Goal: Information Seeking & Learning: Learn about a topic

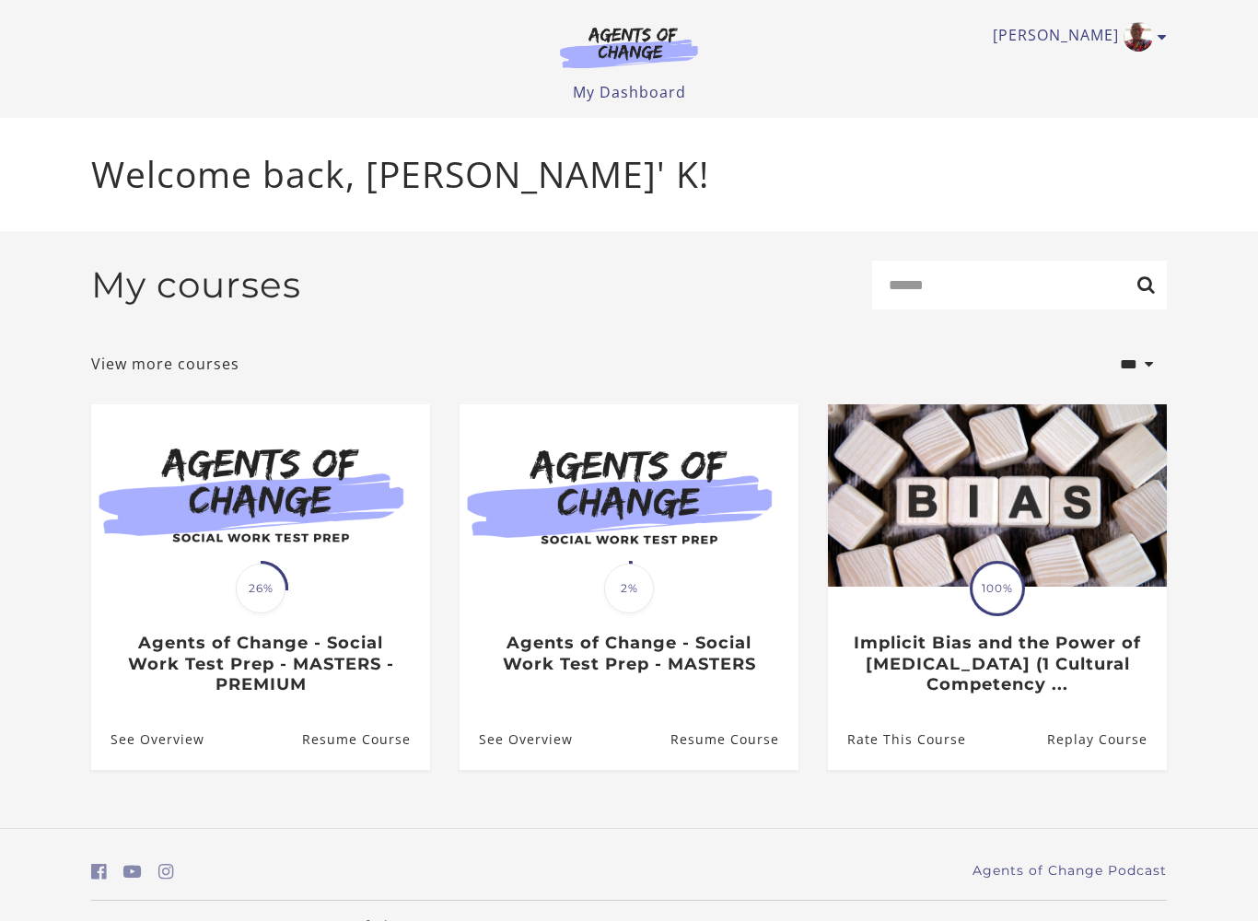
click at [375, 751] on link "Resume Course" at bounding box center [366, 739] width 128 height 60
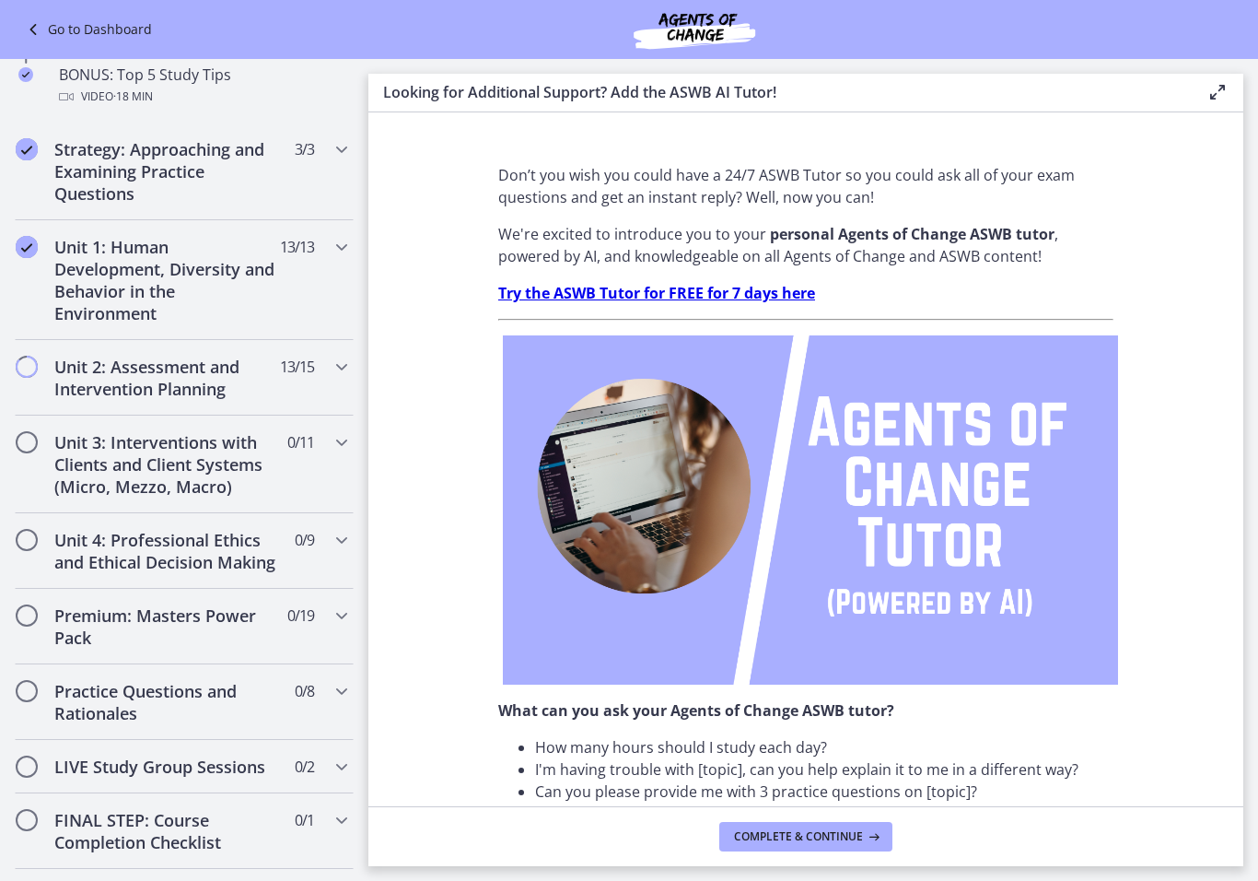
scroll to position [1008, 0]
click at [90, 381] on h2 "Unit 2: Assessment and Intervention Planning" at bounding box center [166, 378] width 225 height 44
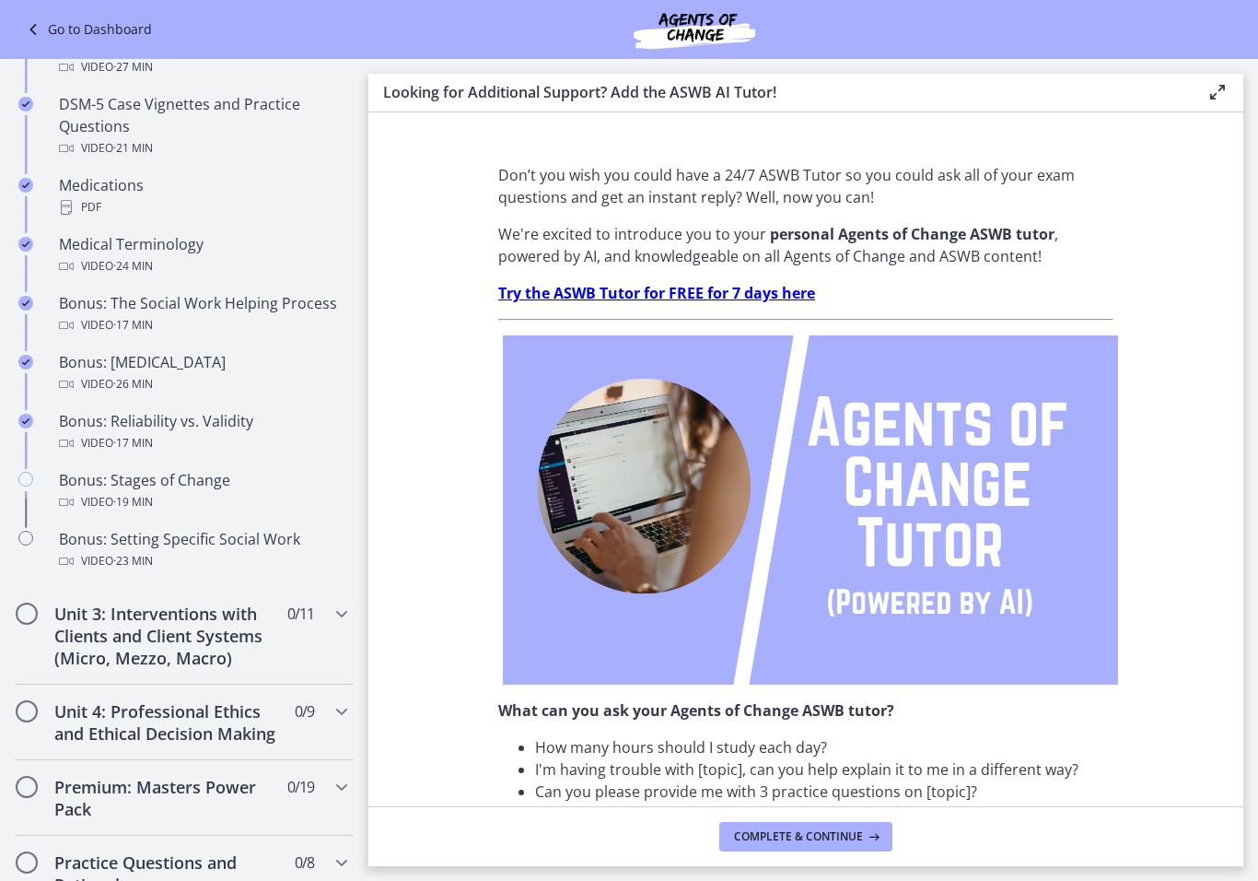
scroll to position [1221, 0]
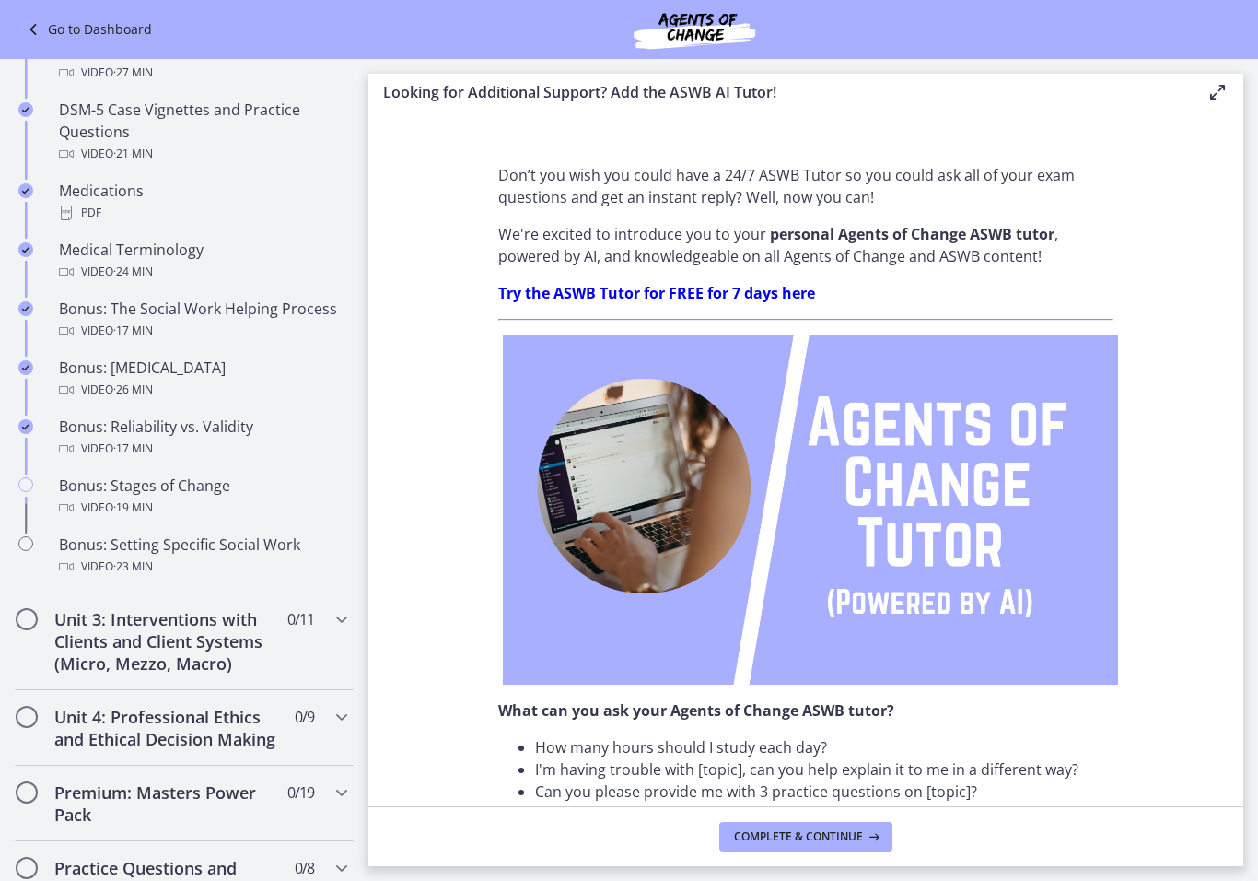
click at [204, 497] on div "Video · 19 min" at bounding box center [202, 507] width 287 height 22
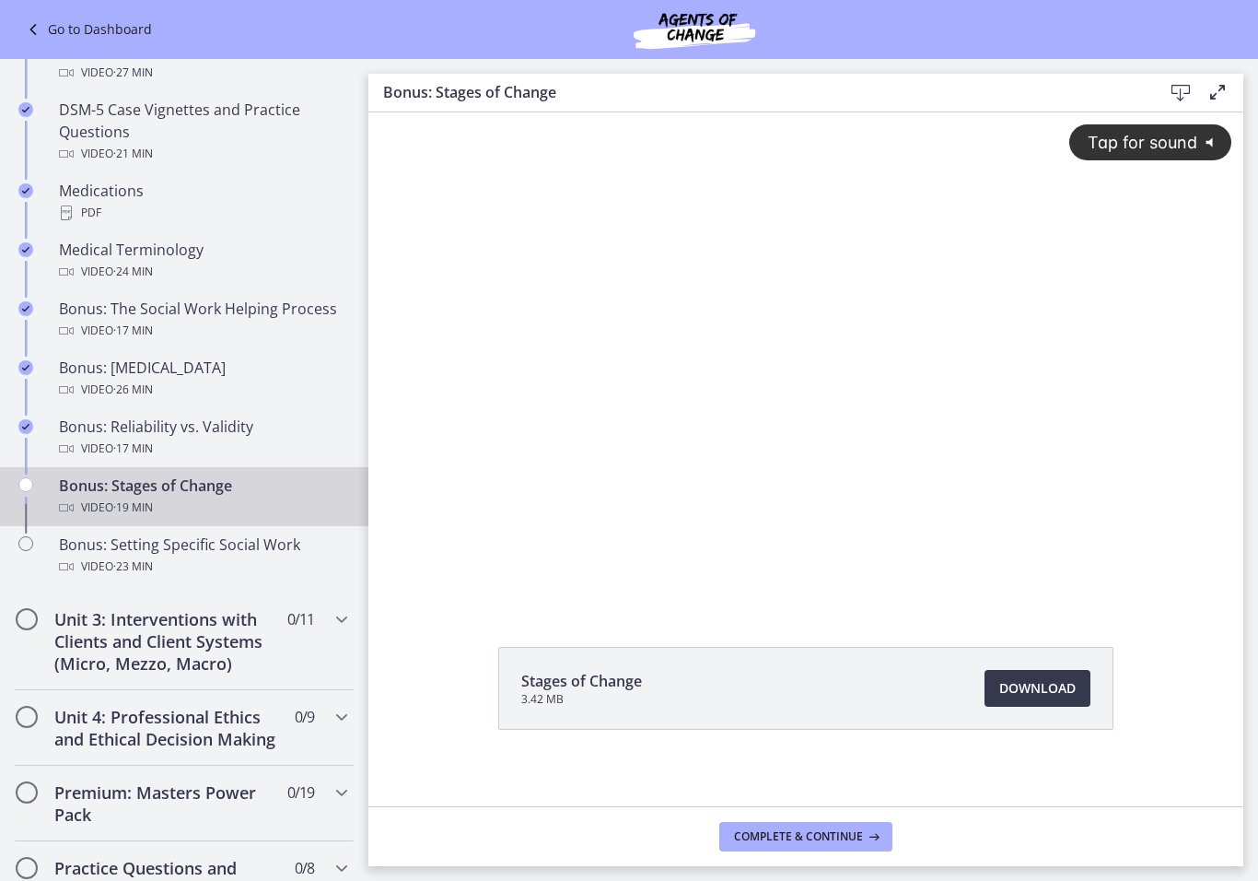
click at [1176, 142] on span "Tap for sound" at bounding box center [1134, 142] width 126 height 19
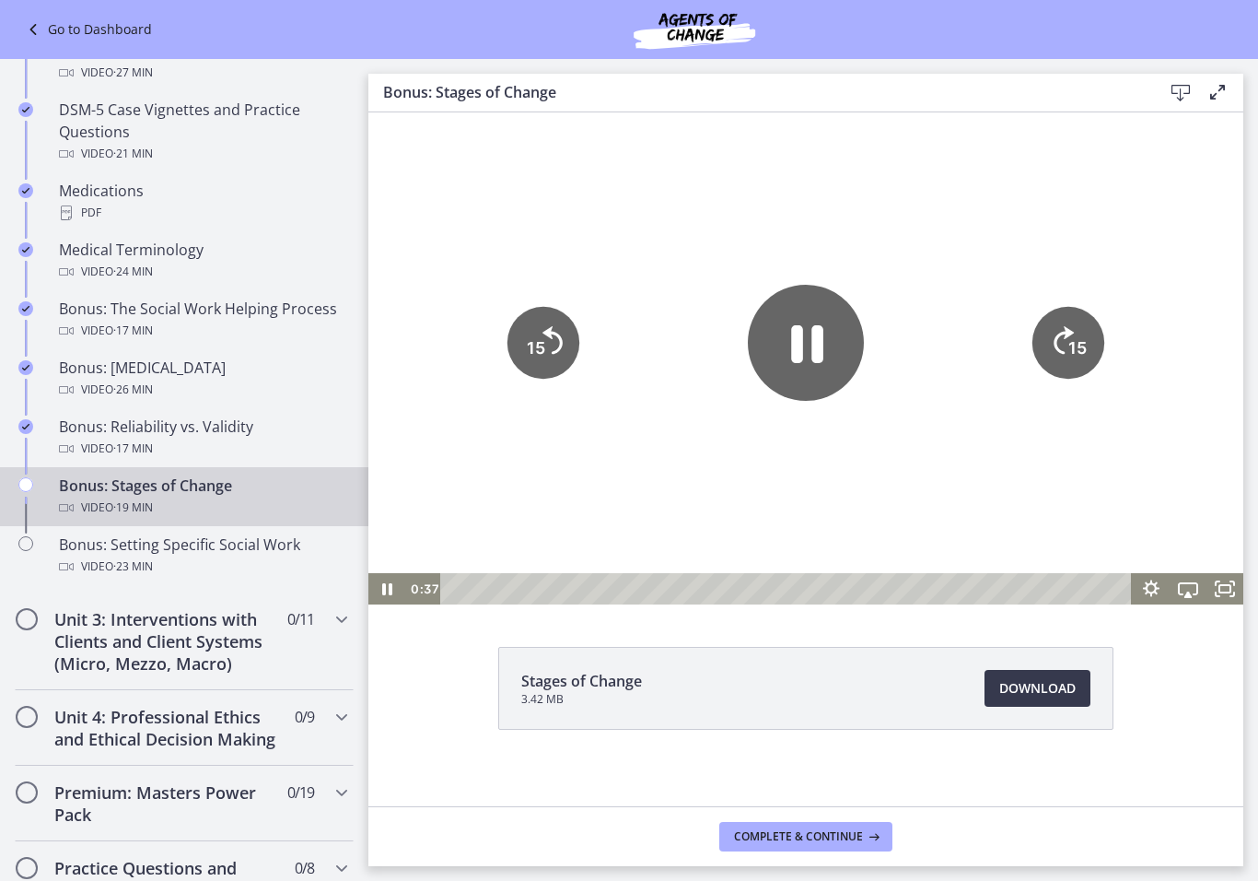
click at [817, 356] on icon "Pause" at bounding box center [807, 344] width 32 height 38
click at [811, 344] on icon "Play Video" at bounding box center [806, 342] width 27 height 36
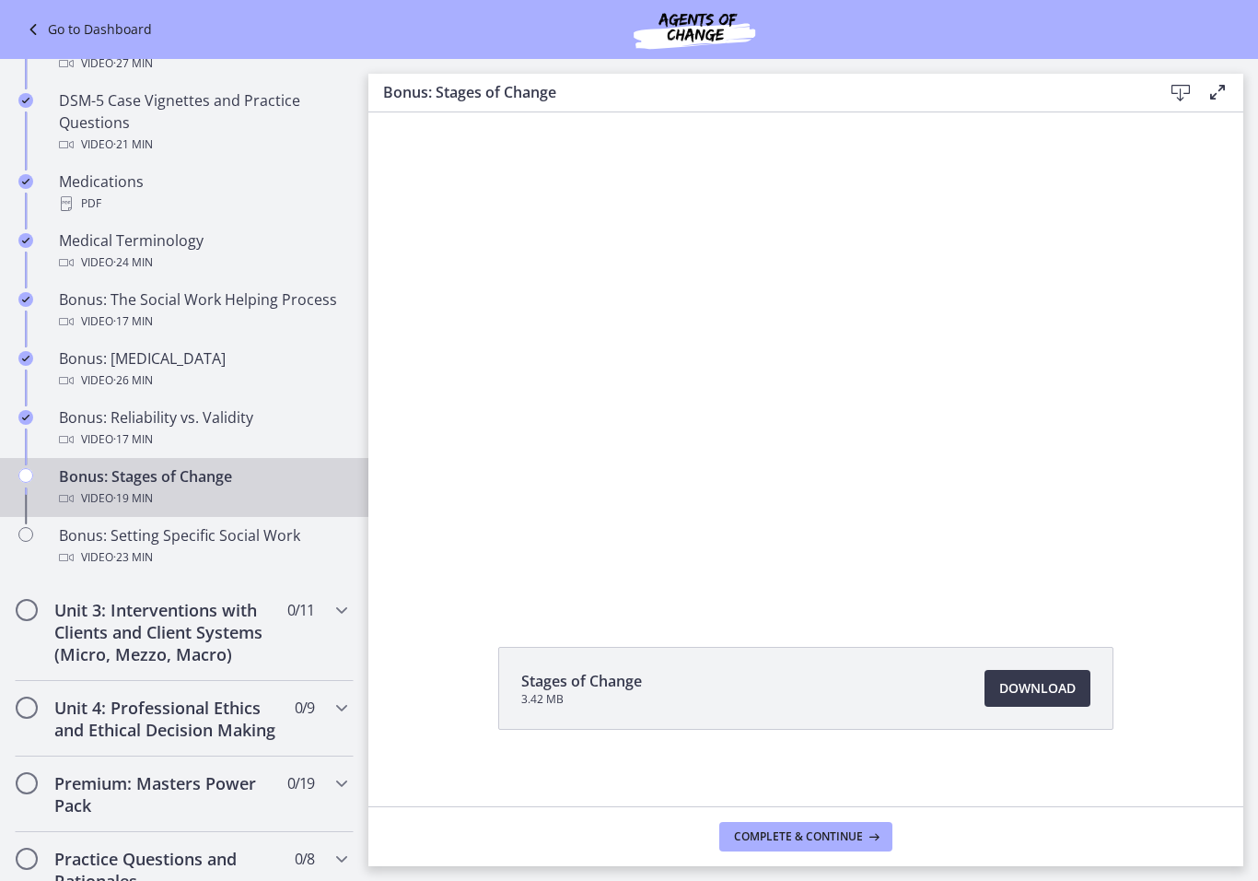
scroll to position [1233, 0]
click at [741, 356] on div at bounding box center [805, 358] width 875 height 492
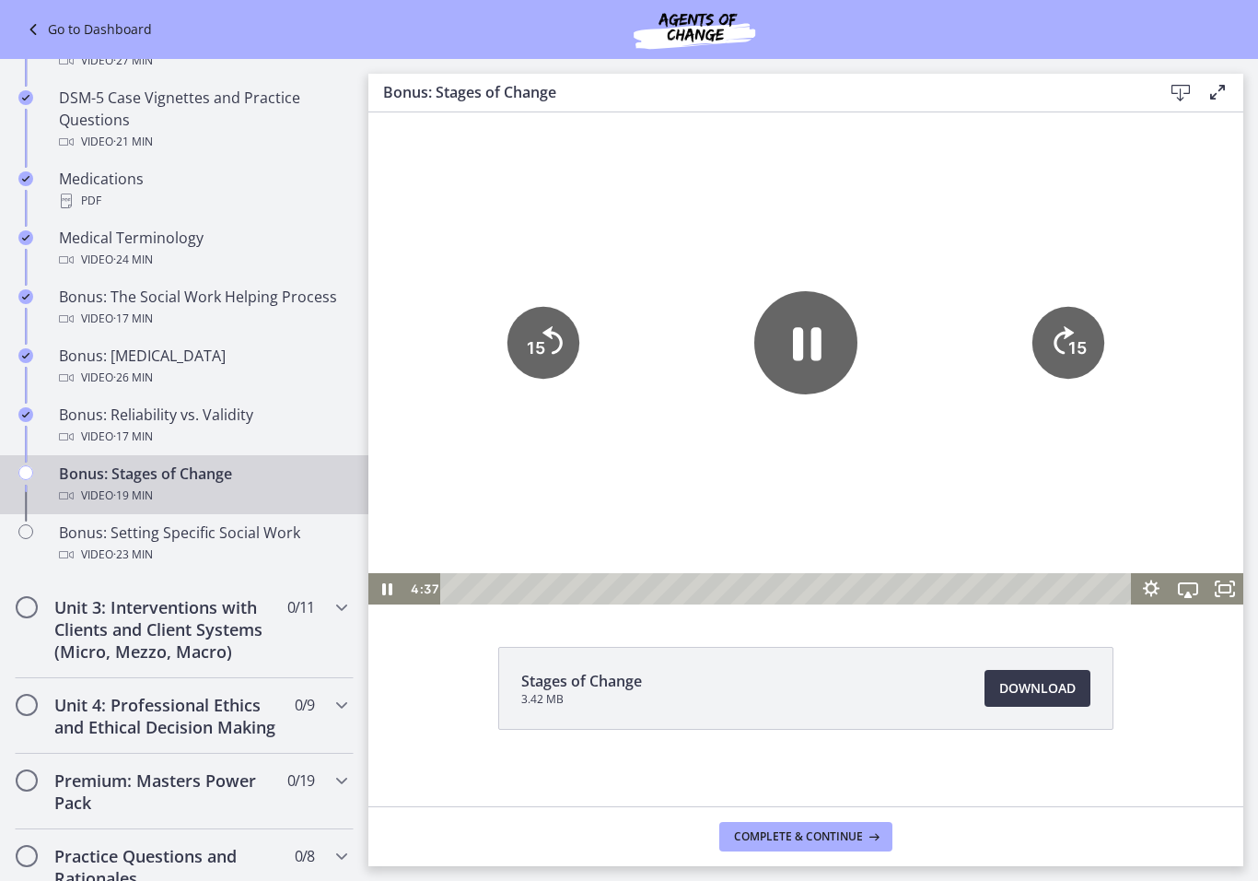
click at [790, 356] on icon "Pause" at bounding box center [805, 342] width 103 height 103
click at [110, 190] on div "PDF" at bounding box center [202, 201] width 287 height 22
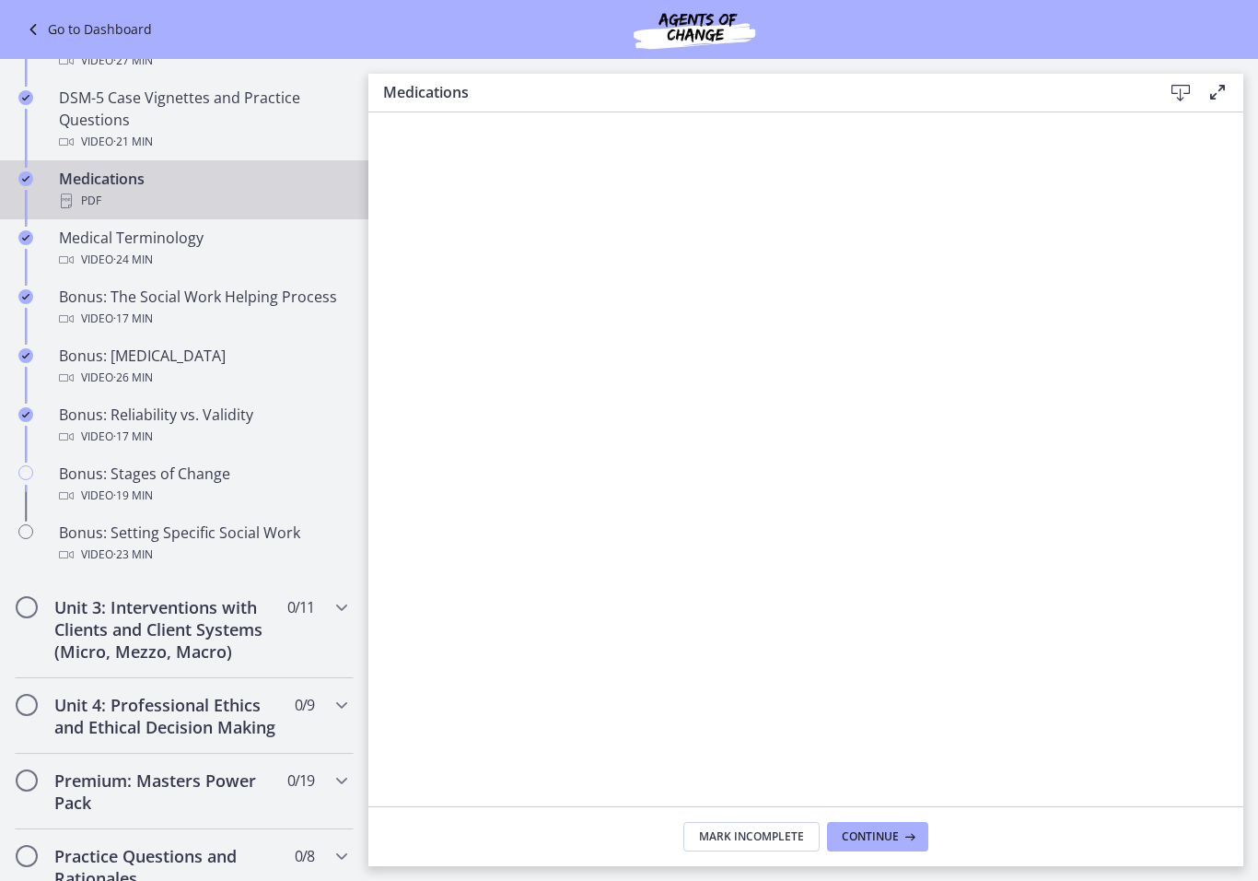
click at [99, 482] on div "Bonus: Stages of Change Video · 19 min" at bounding box center [202, 484] width 287 height 44
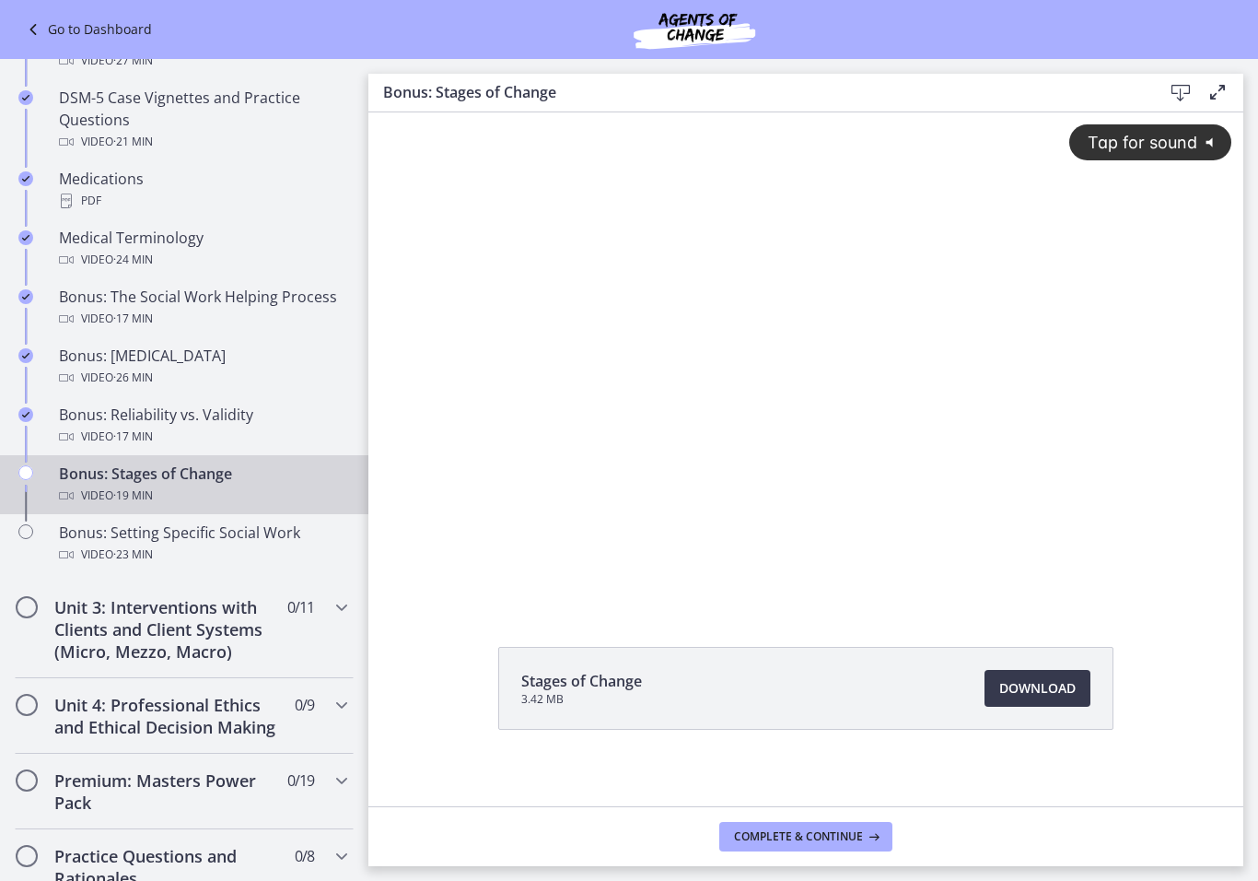
click at [1143, 151] on span "Tap for sound" at bounding box center [1134, 142] width 126 height 19
click at [741, 449] on div at bounding box center [805, 358] width 875 height 492
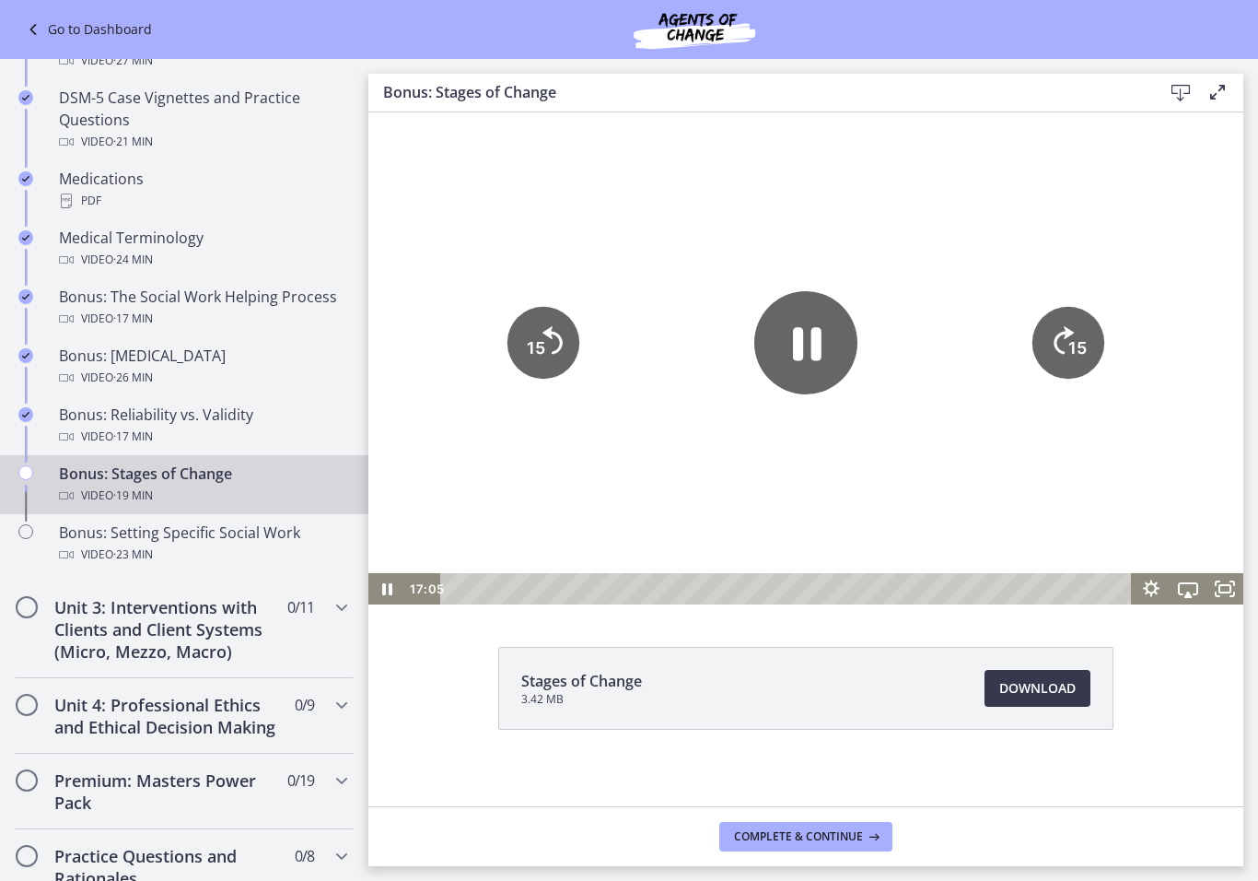
click at [554, 340] on icon "15" at bounding box center [543, 343] width 72 height 72
click at [551, 345] on icon "15" at bounding box center [543, 343] width 72 height 72
click at [560, 324] on icon "15" at bounding box center [543, 343] width 72 height 72
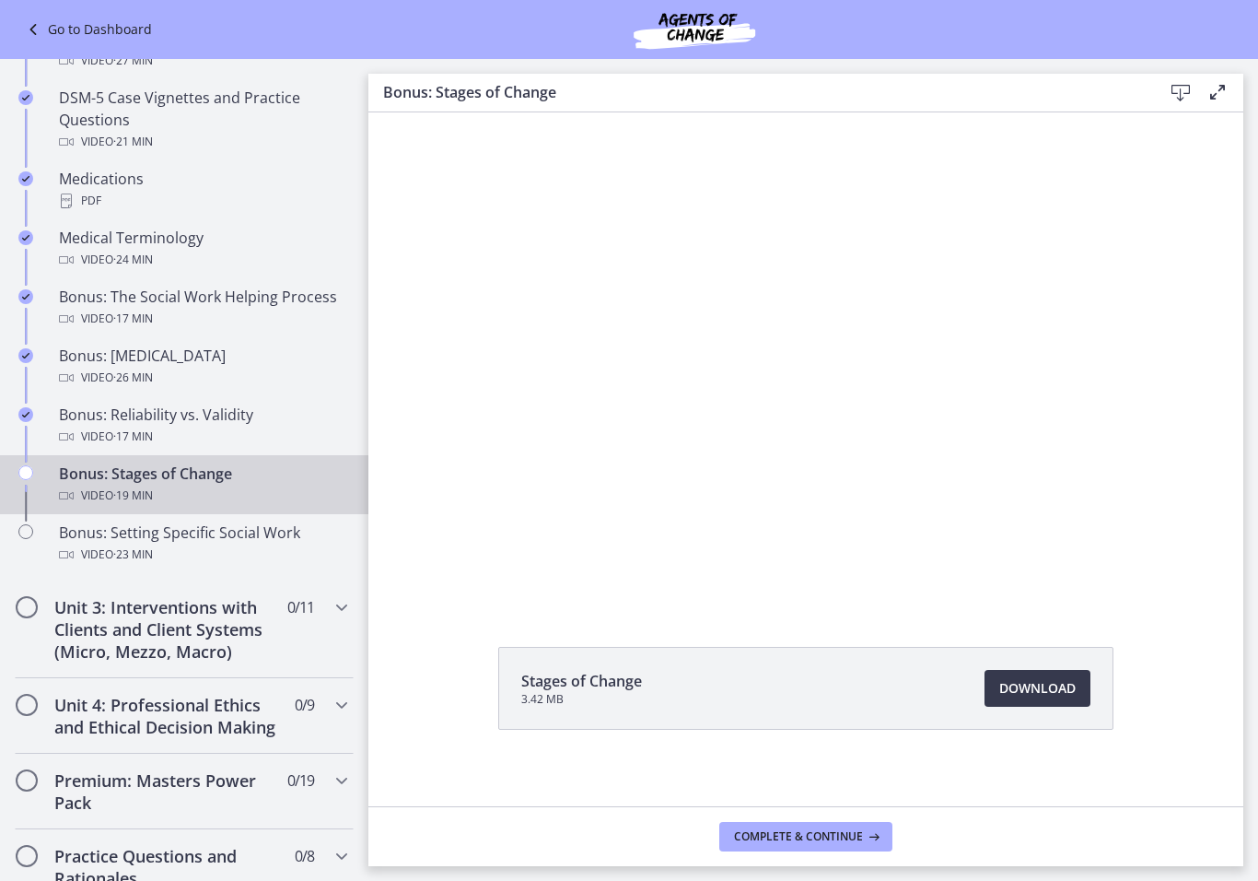
click at [684, 466] on div at bounding box center [805, 358] width 875 height 492
click at [816, 497] on div at bounding box center [805, 358] width 875 height 492
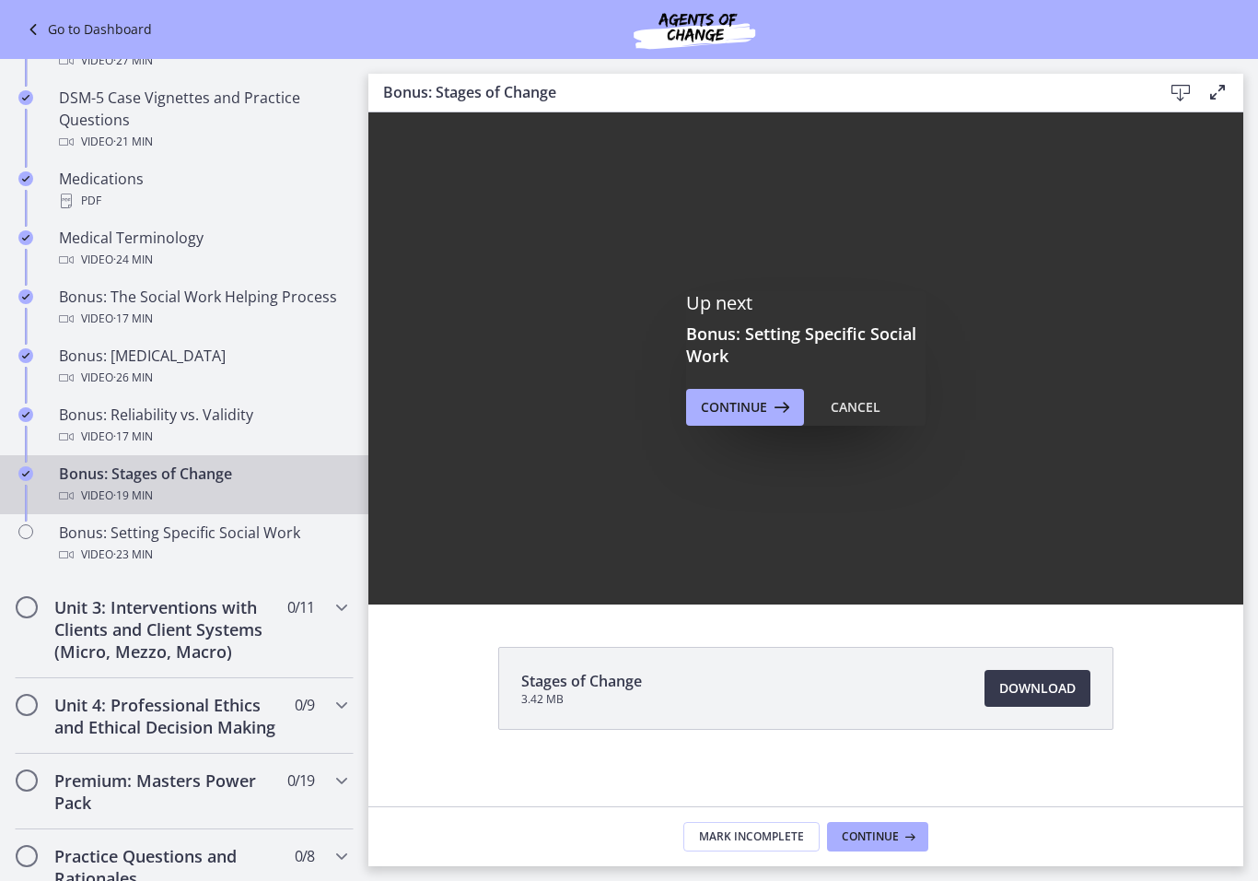
click at [766, 415] on span "Continue" at bounding box center [734, 407] width 66 height 22
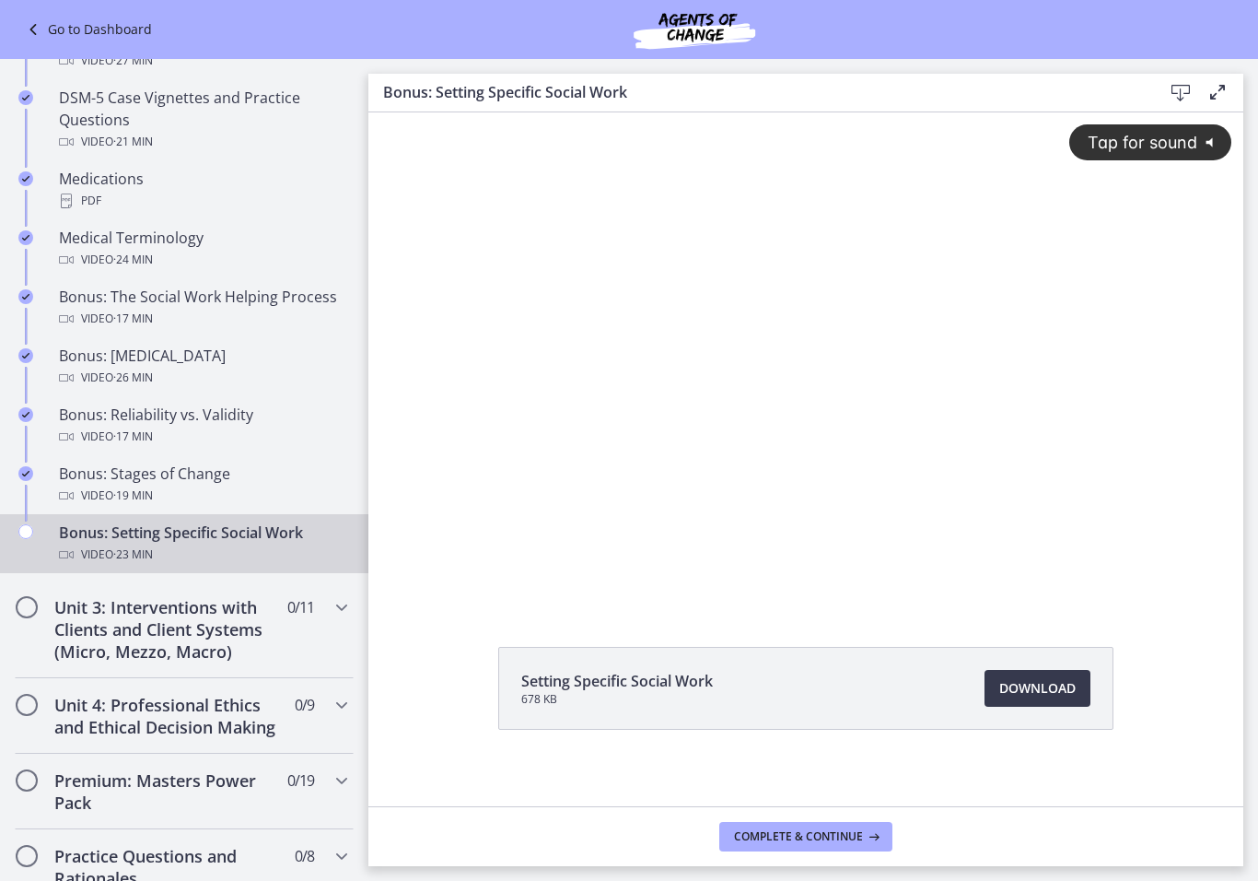
click at [1182, 156] on button "Tap for sound @keyframes VOLUME_SMALL_WAVE_FLASH { 0% { opacity: 0; } 33% { opa…" at bounding box center [1150, 142] width 162 height 36
click at [706, 377] on div at bounding box center [805, 358] width 875 height 492
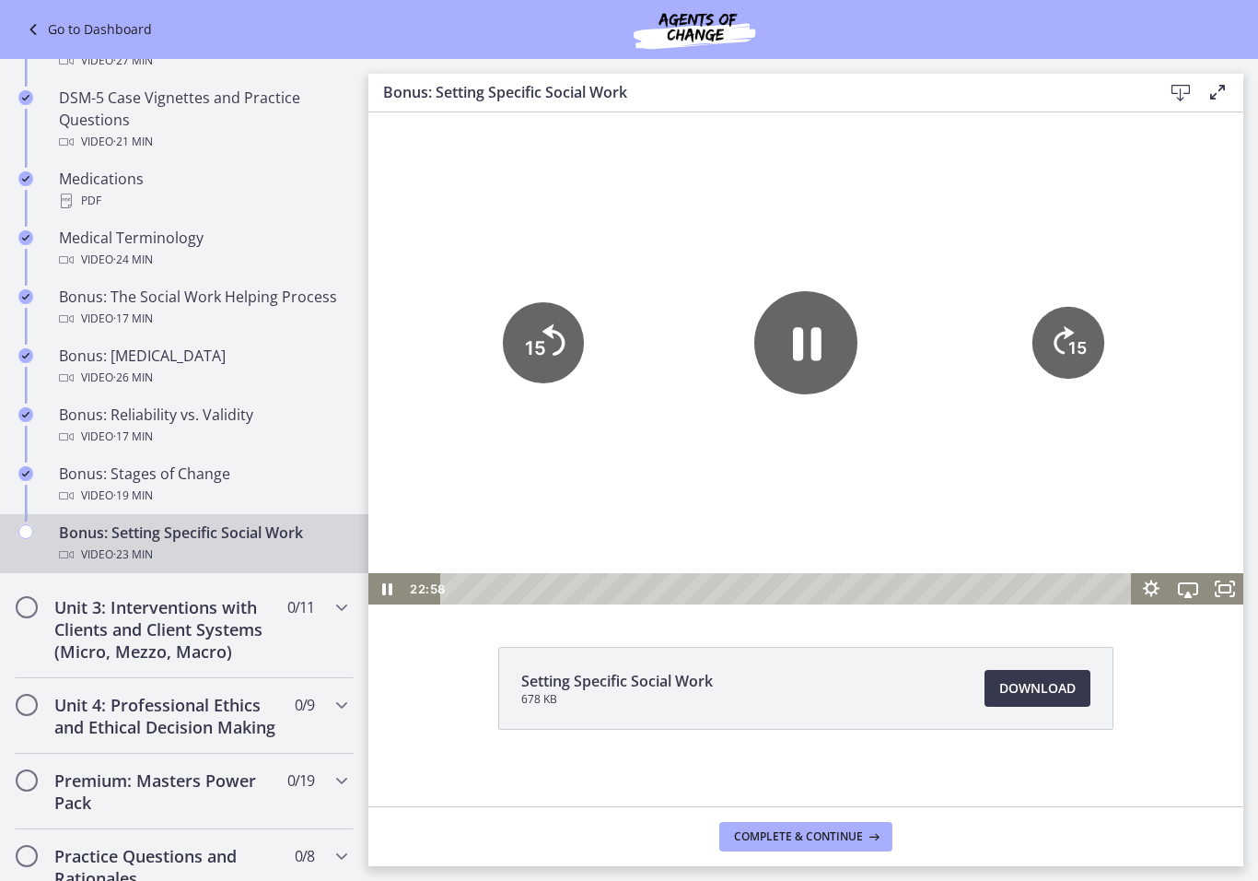
click at [553, 359] on icon "15" at bounding box center [543, 342] width 81 height 81
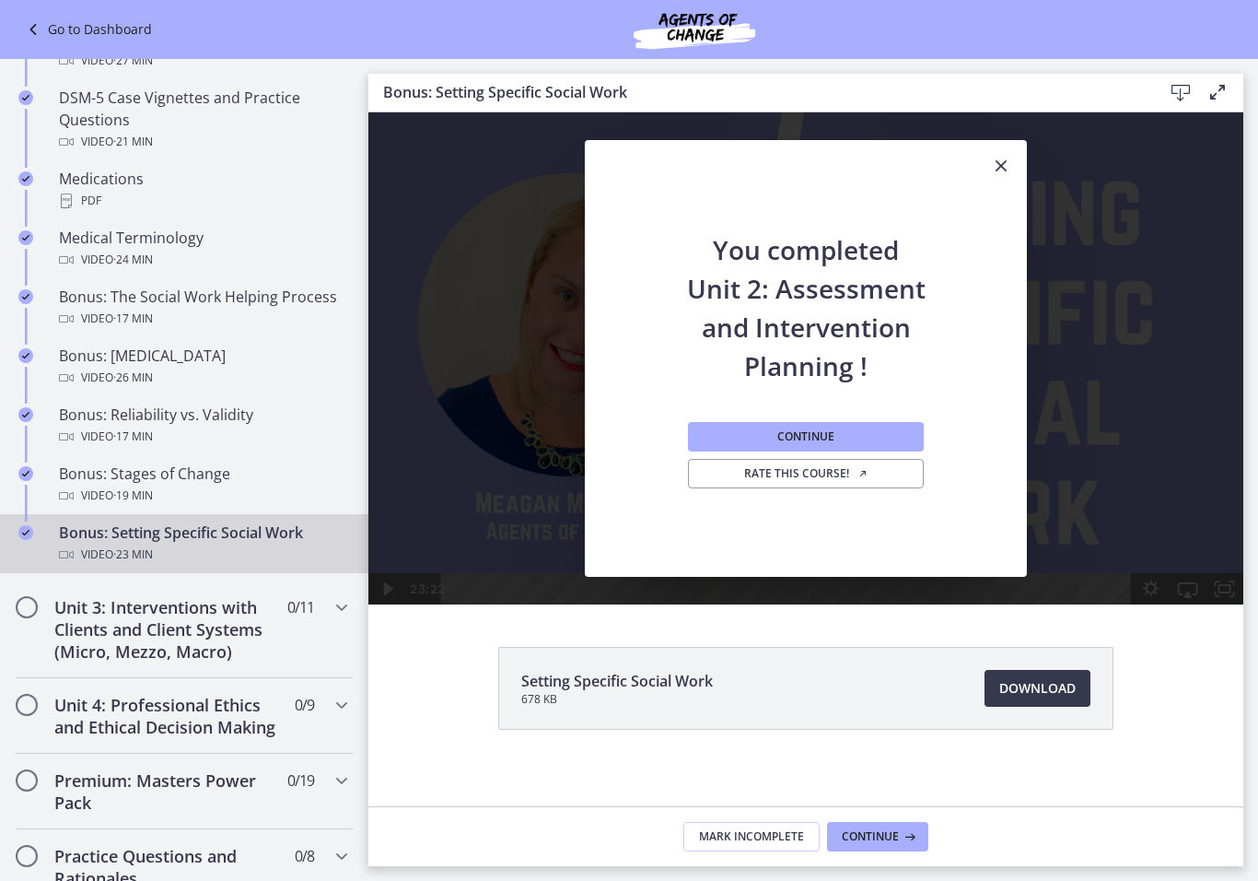
click at [793, 436] on span "Continue" at bounding box center [805, 436] width 57 height 15
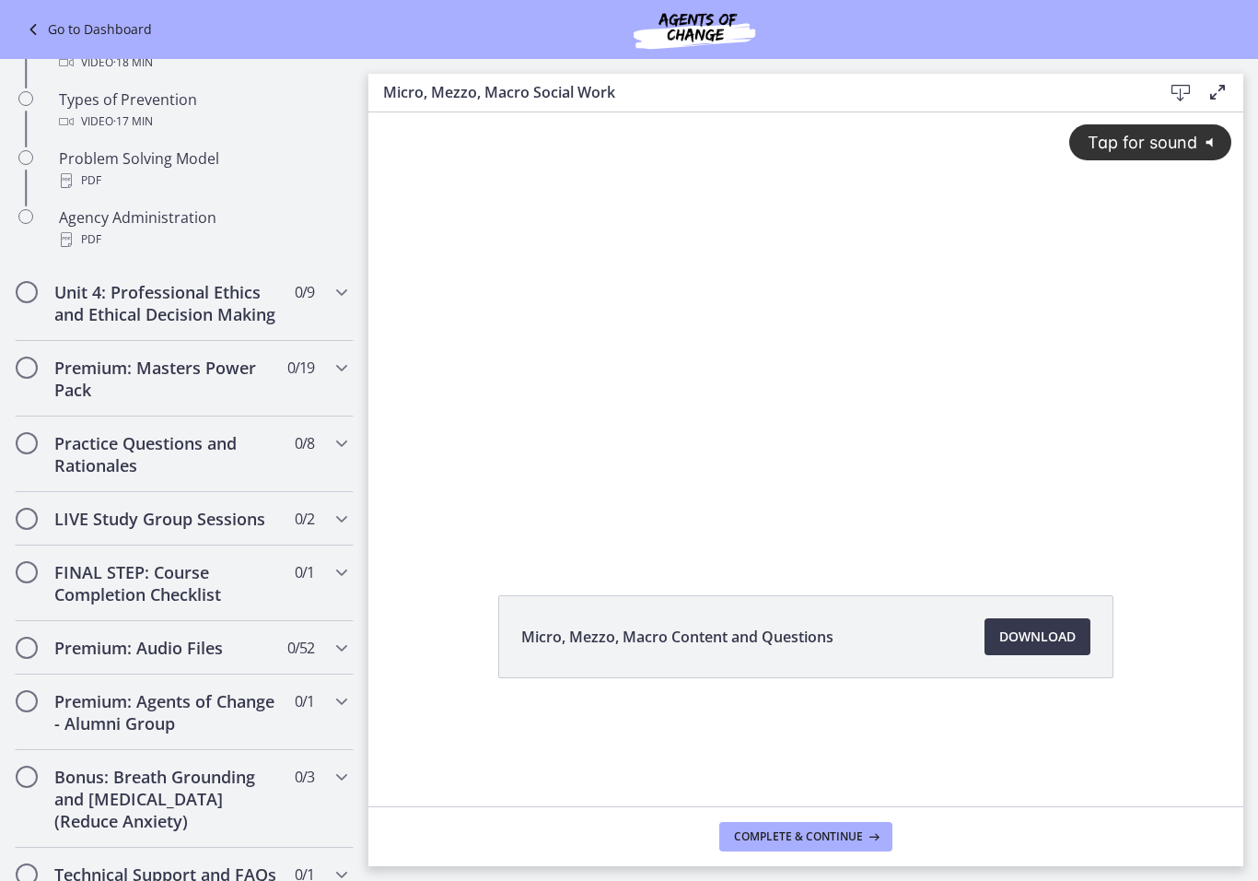
click at [1116, 121] on div "Tap for sound @keyframes VOLUME_SMALL_WAVE_FLASH { 0% { opacity: 0; } 33% { opa…" at bounding box center [805, 316] width 875 height 409
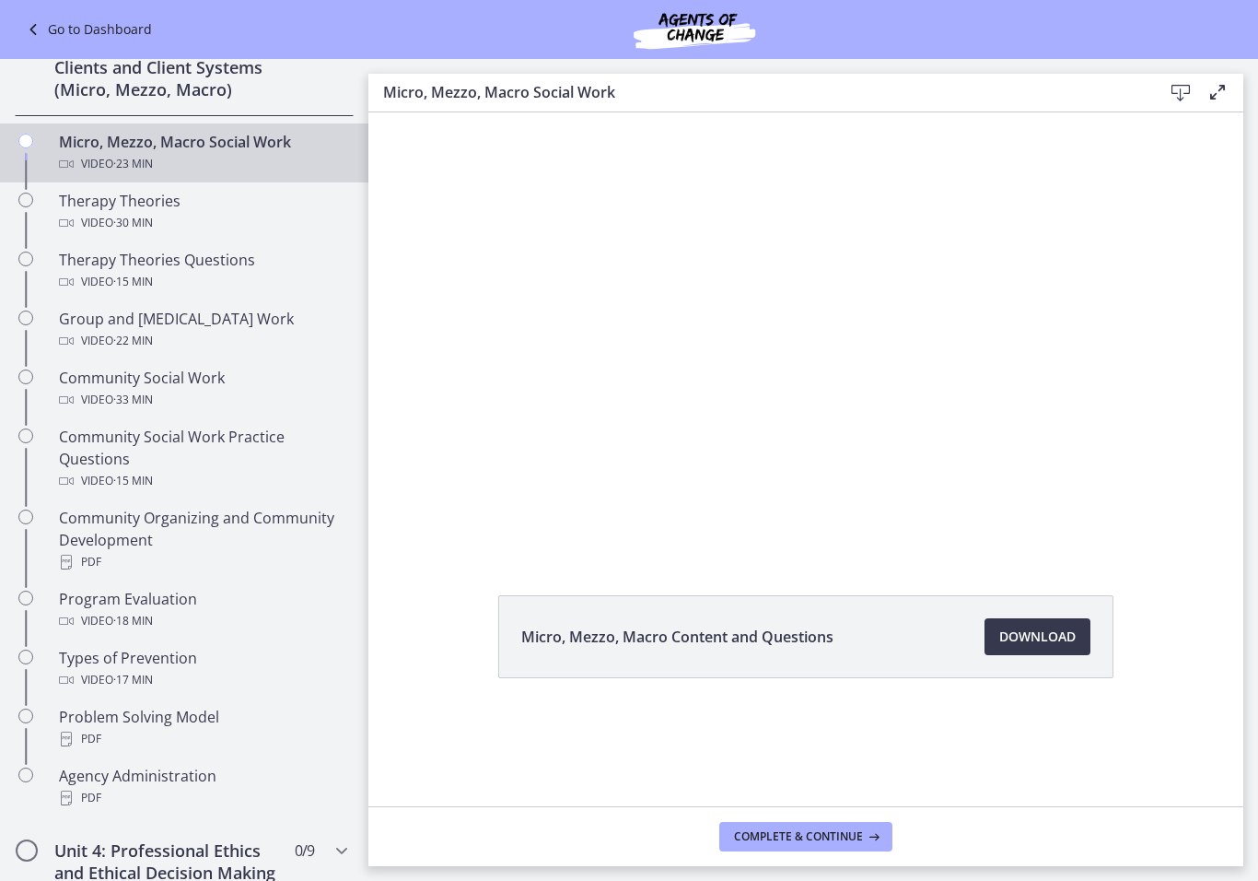
scroll to position [691, 0]
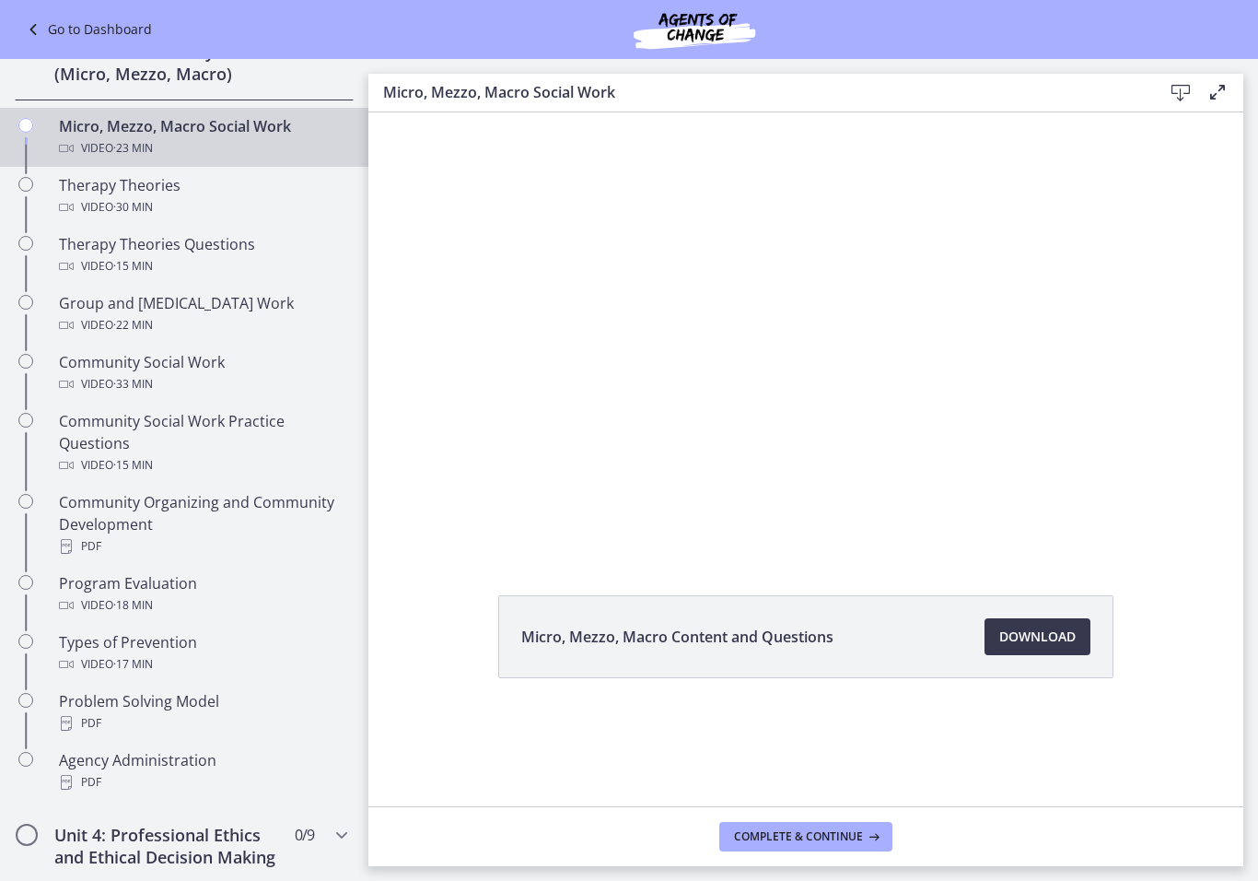
click at [1140, 371] on div at bounding box center [805, 332] width 875 height 440
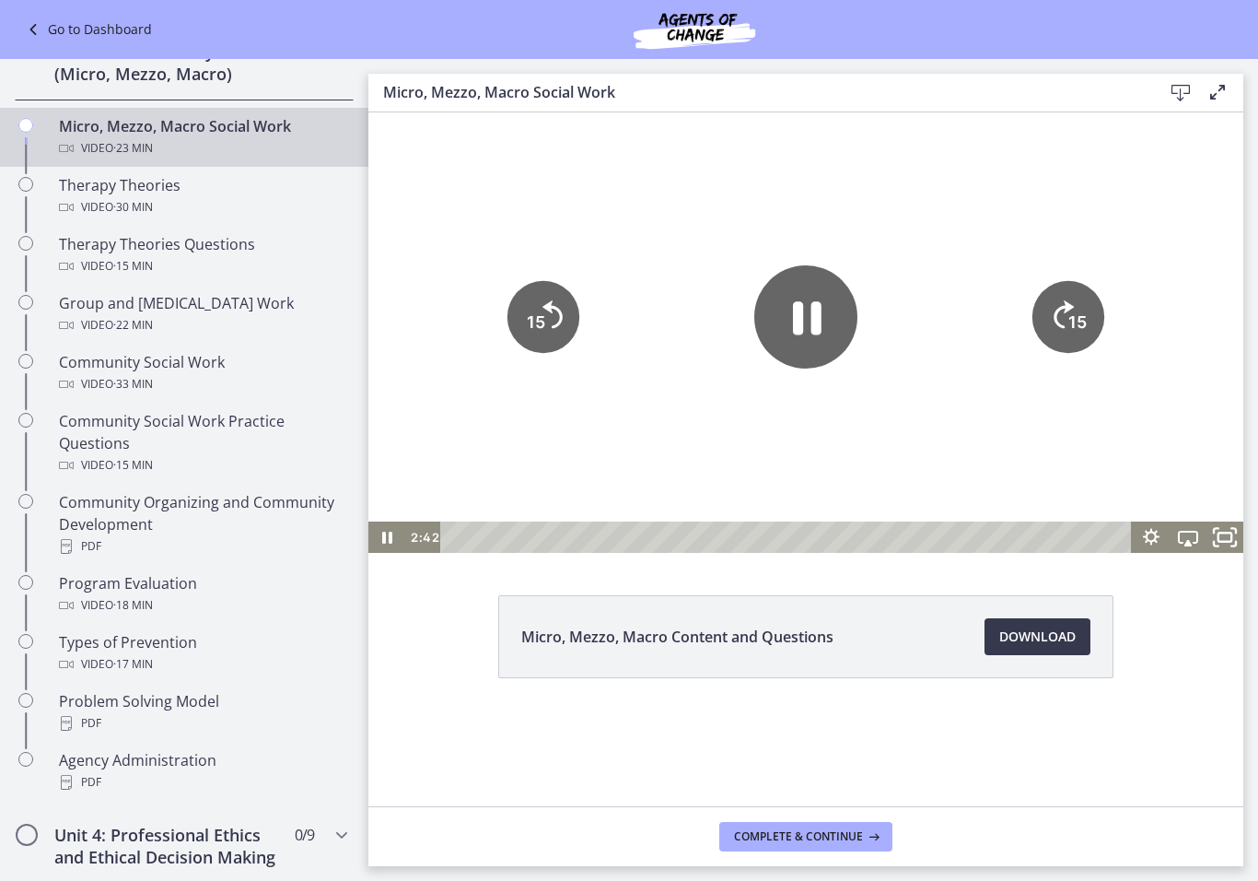
click at [1238, 541] on icon "Fullscreen" at bounding box center [1225, 538] width 44 height 38
click at [801, 319] on icon "Play Video" at bounding box center [806, 316] width 27 height 36
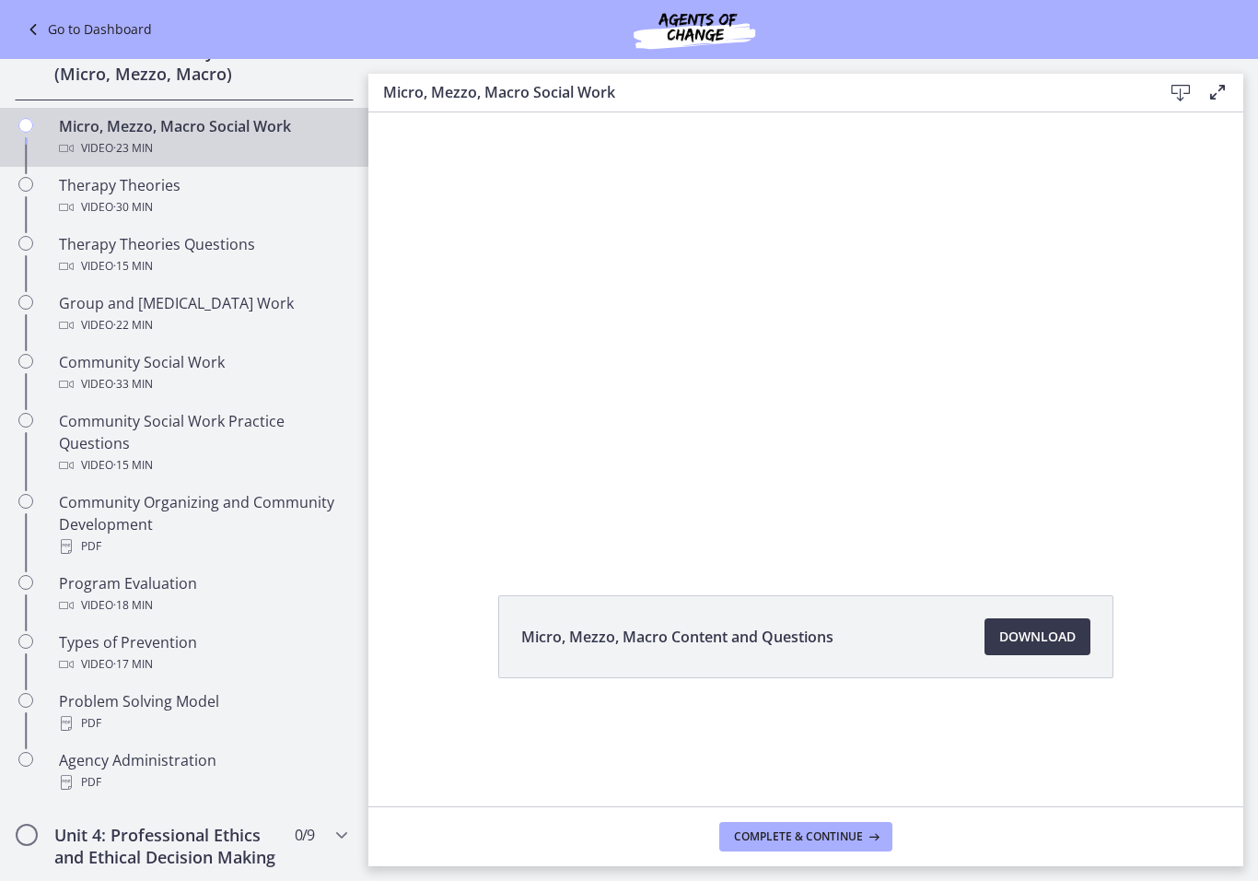
click at [821, 345] on div at bounding box center [805, 332] width 875 height 440
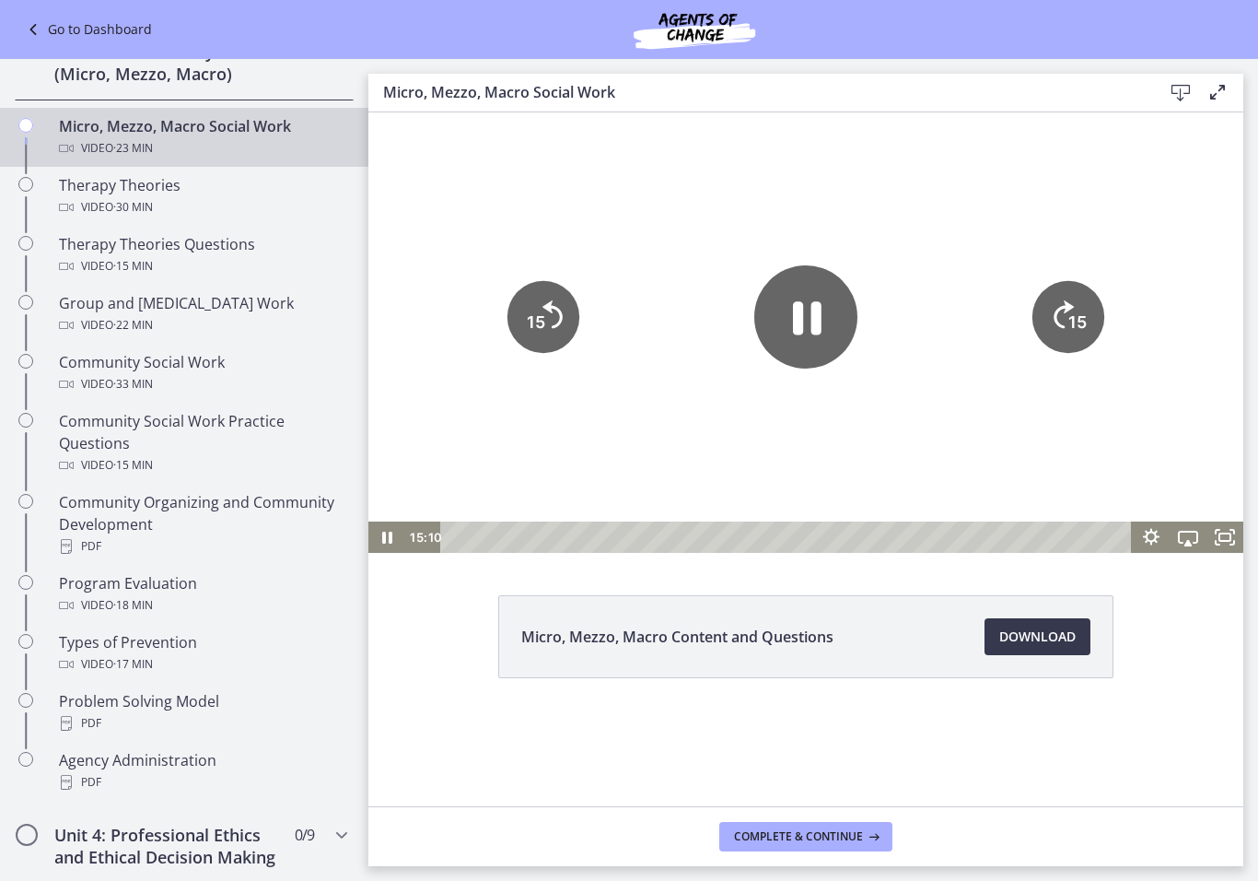
click at [815, 328] on icon "Pause" at bounding box center [807, 317] width 29 height 33
click at [652, 381] on div at bounding box center [805, 332] width 875 height 440
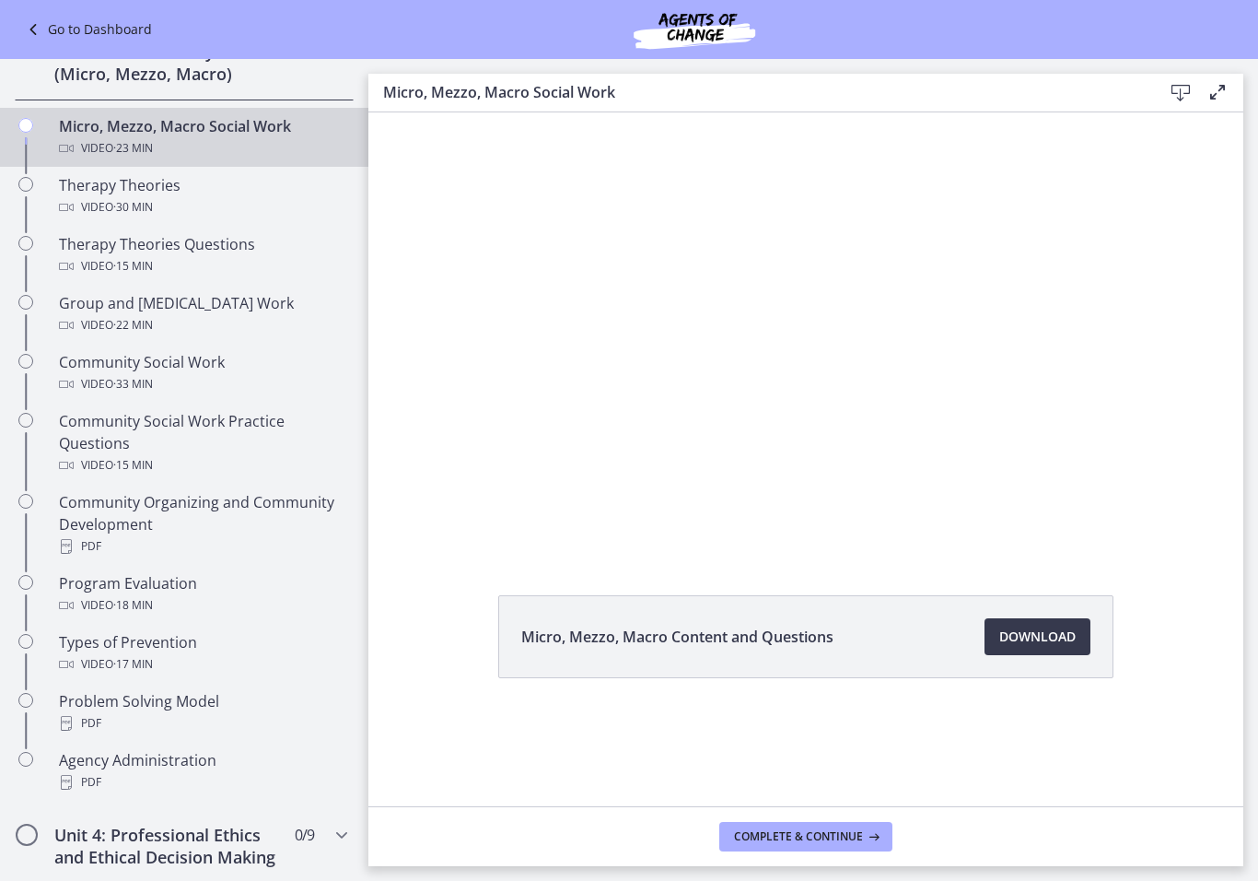
click at [710, 392] on div at bounding box center [805, 332] width 875 height 440
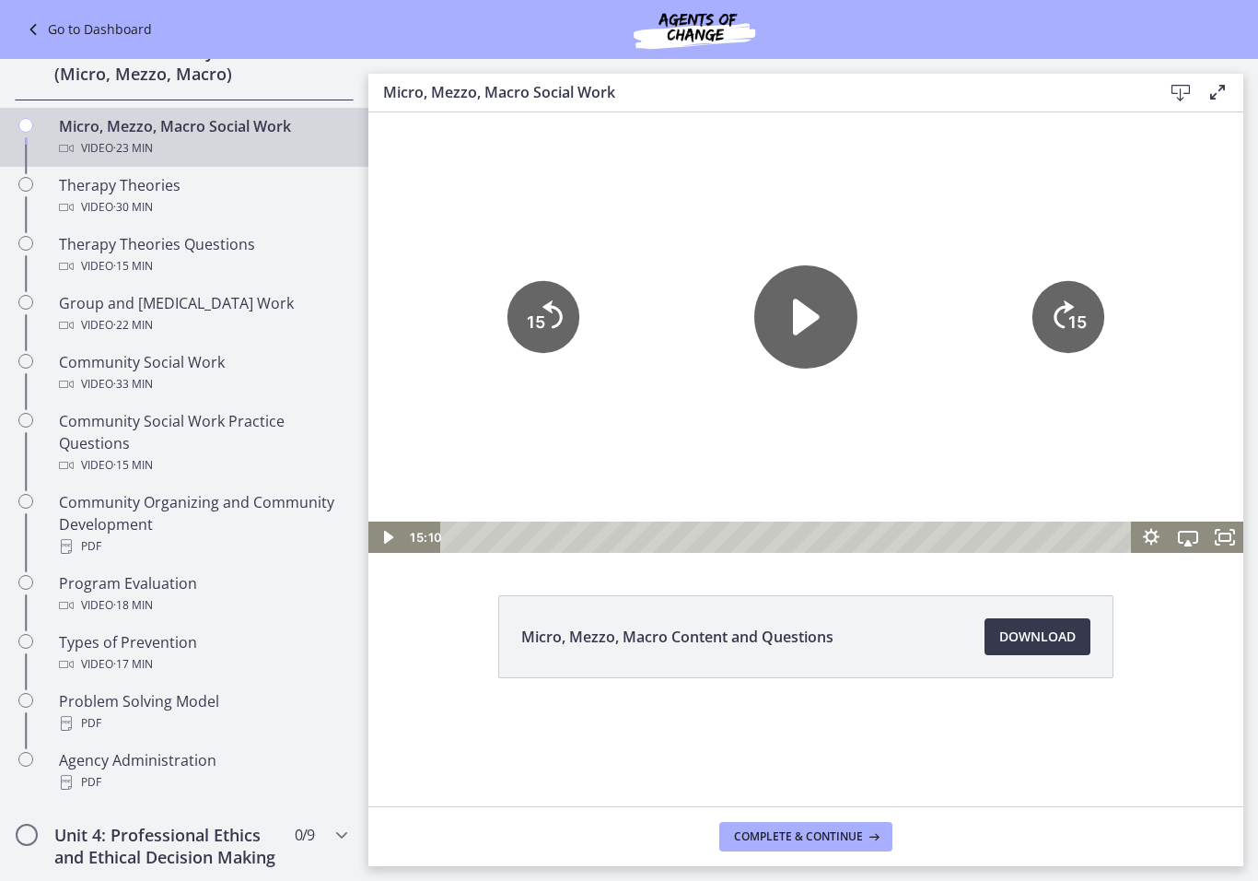
click at [1191, 539] on icon "Airplay" at bounding box center [1188, 536] width 37 height 31
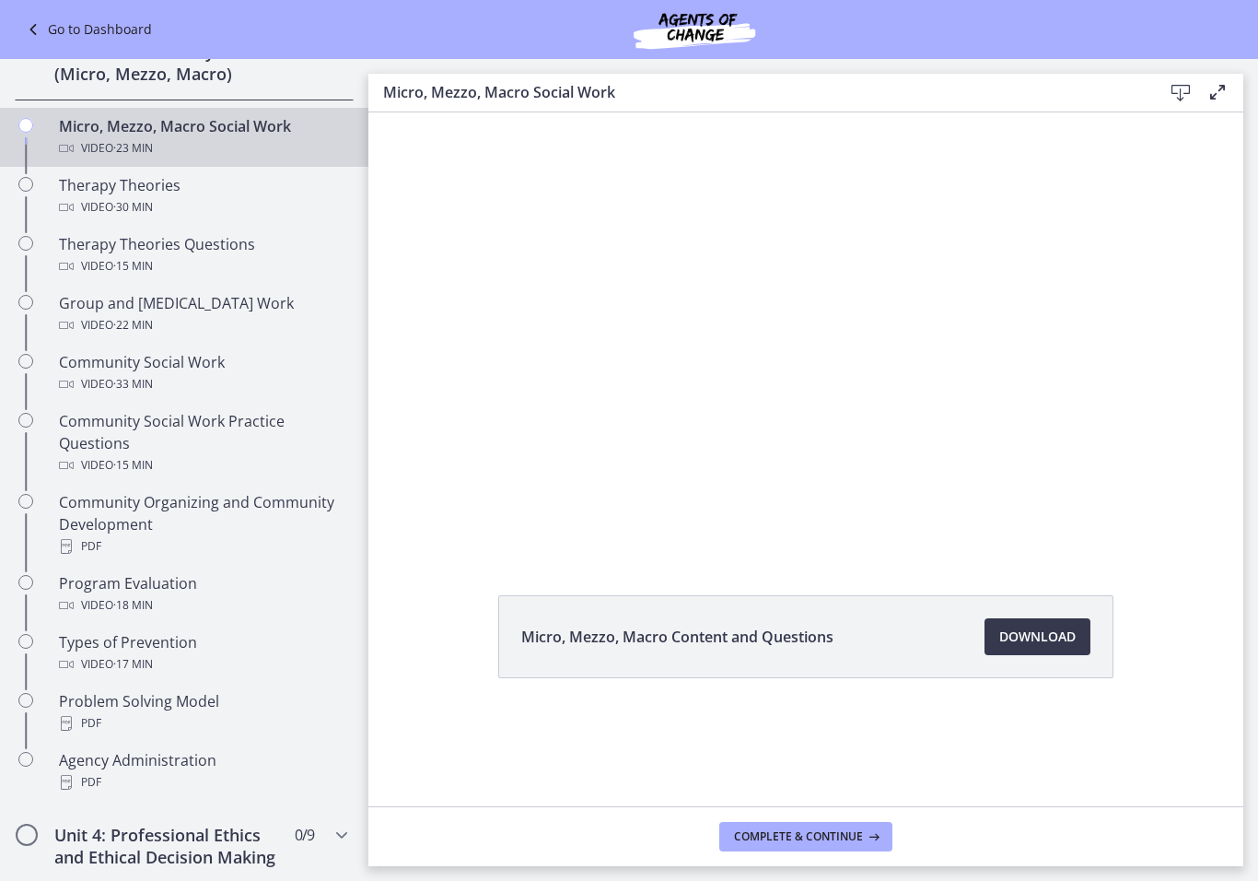
click at [751, 372] on div at bounding box center [805, 332] width 875 height 440
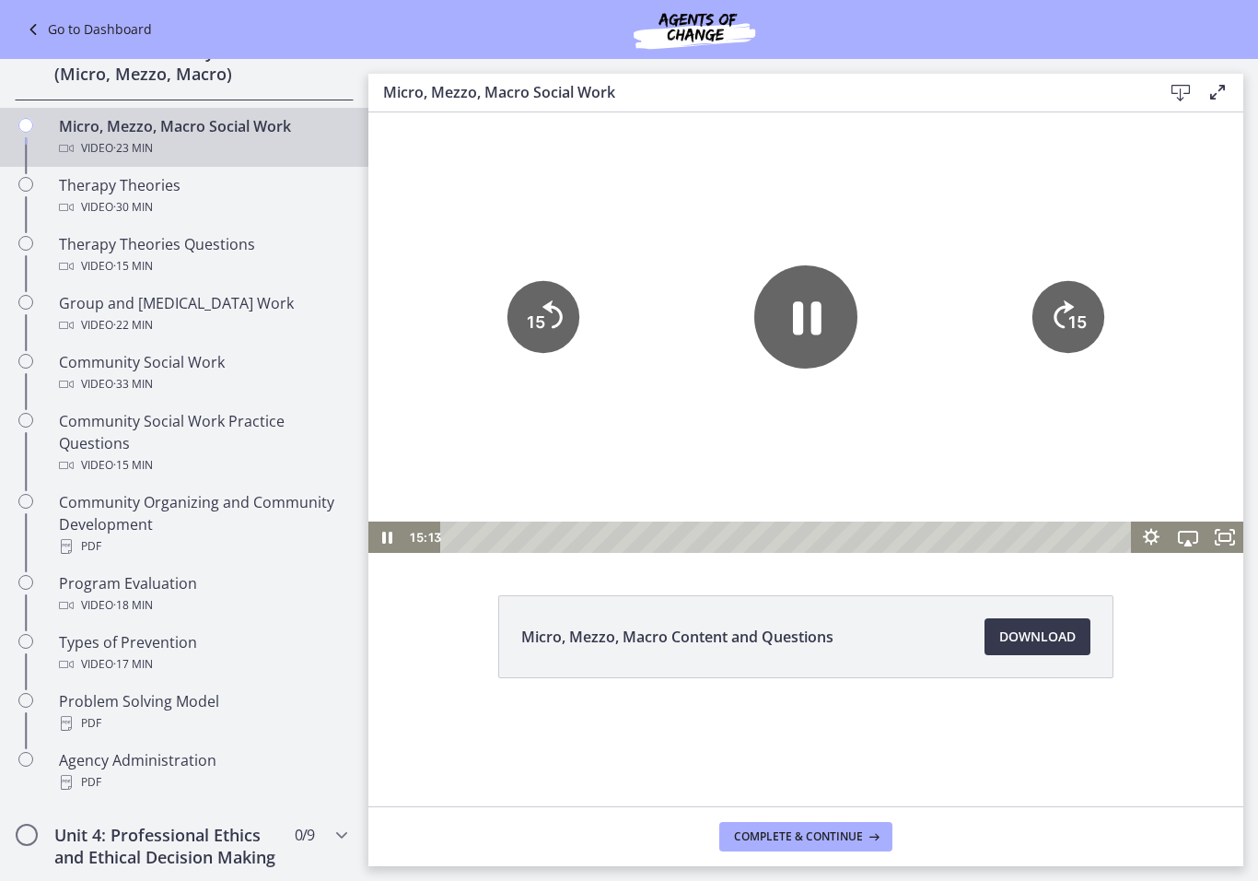
click at [826, 332] on icon "Pause" at bounding box center [805, 316] width 103 height 103
click at [824, 337] on icon "Play Video" at bounding box center [805, 316] width 103 height 103
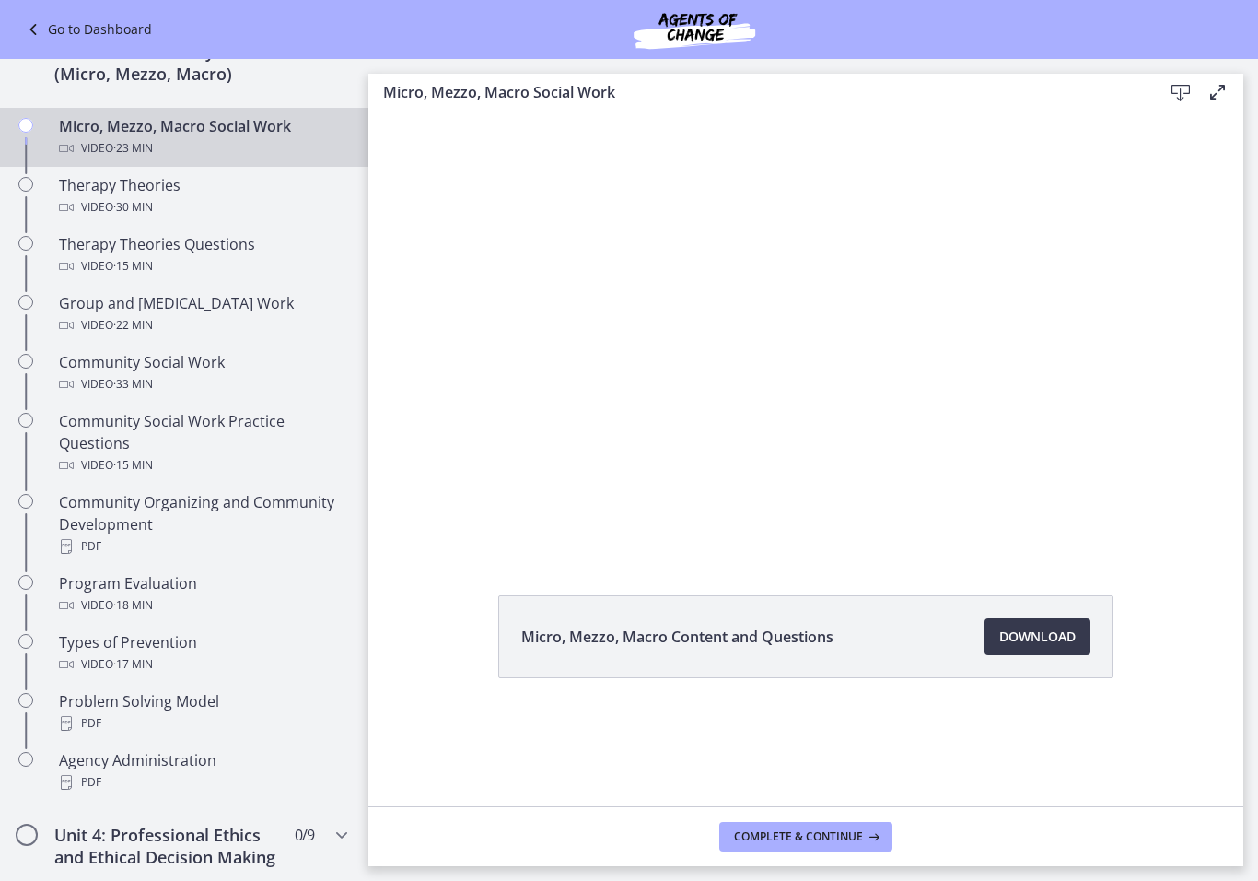
click at [701, 345] on div at bounding box center [805, 332] width 875 height 440
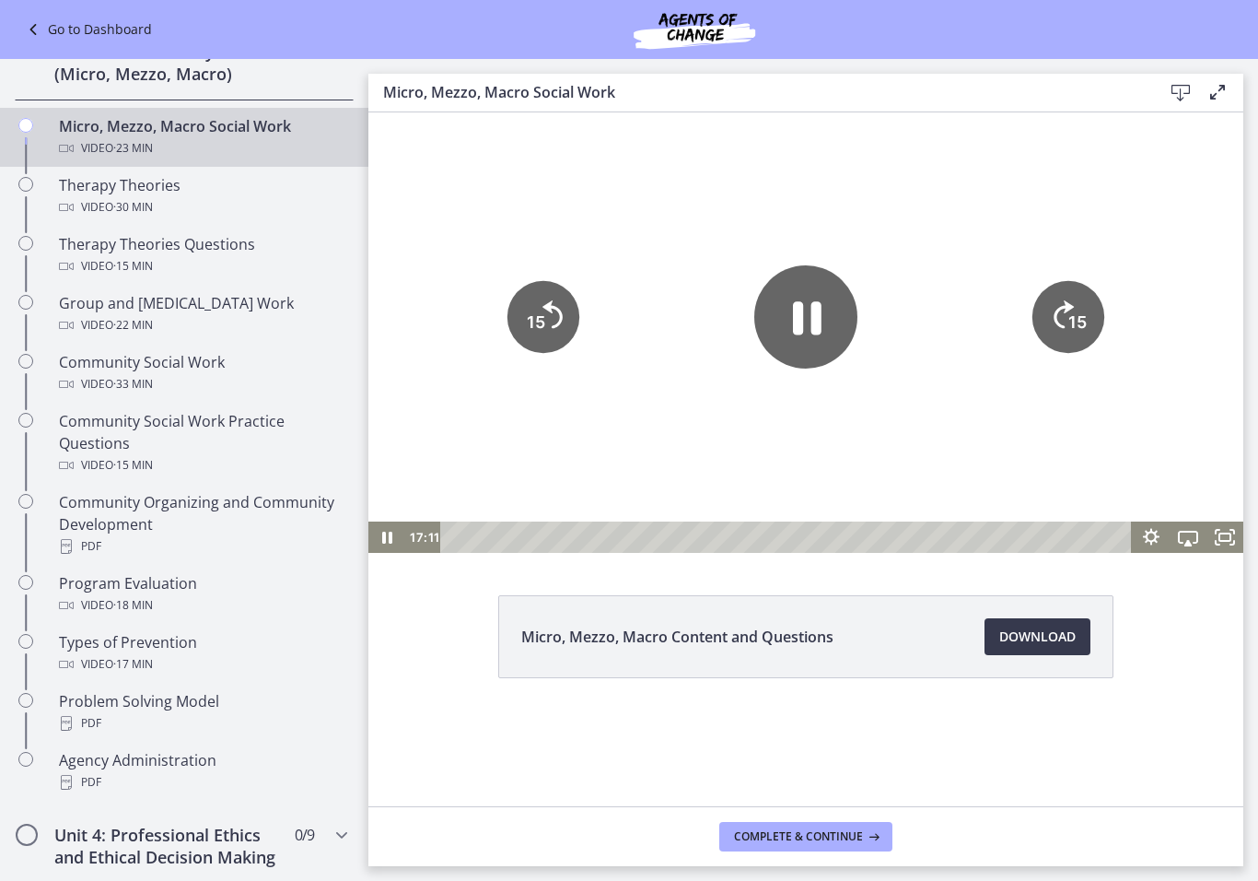
click at [803, 346] on icon "Pause" at bounding box center [805, 316] width 103 height 103
click at [806, 330] on icon "Play Video" at bounding box center [805, 316] width 103 height 103
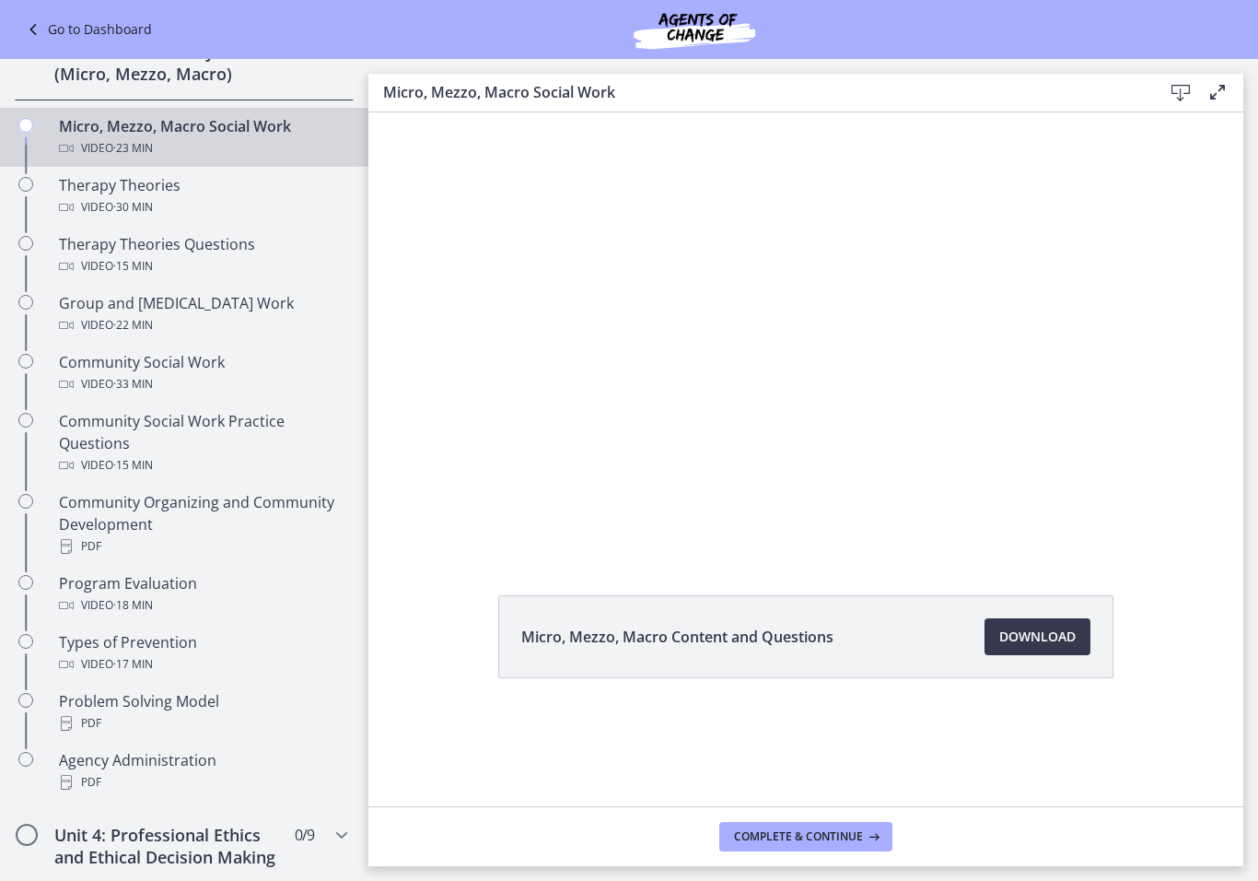
click at [777, 315] on div at bounding box center [805, 332] width 875 height 440
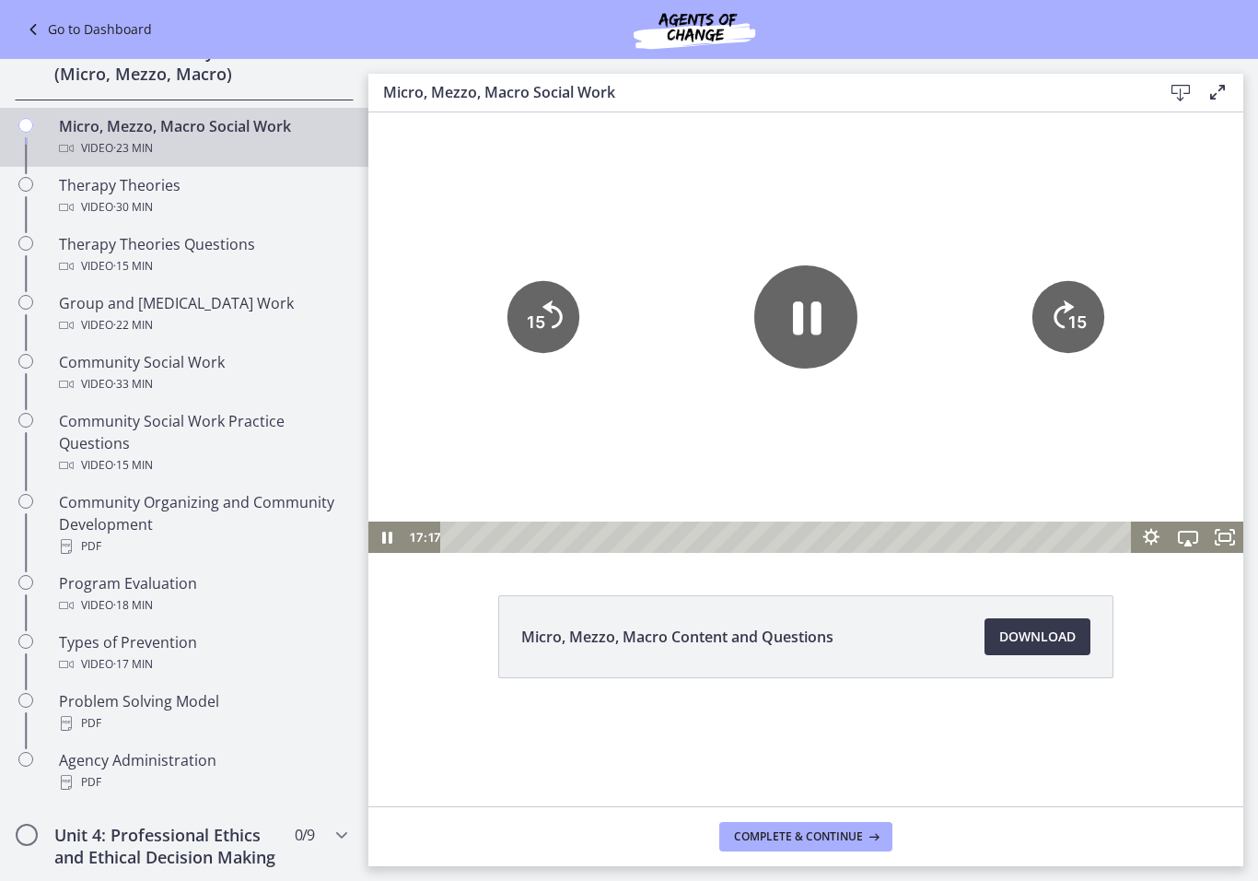
click at [548, 330] on icon "15" at bounding box center [543, 317] width 72 height 72
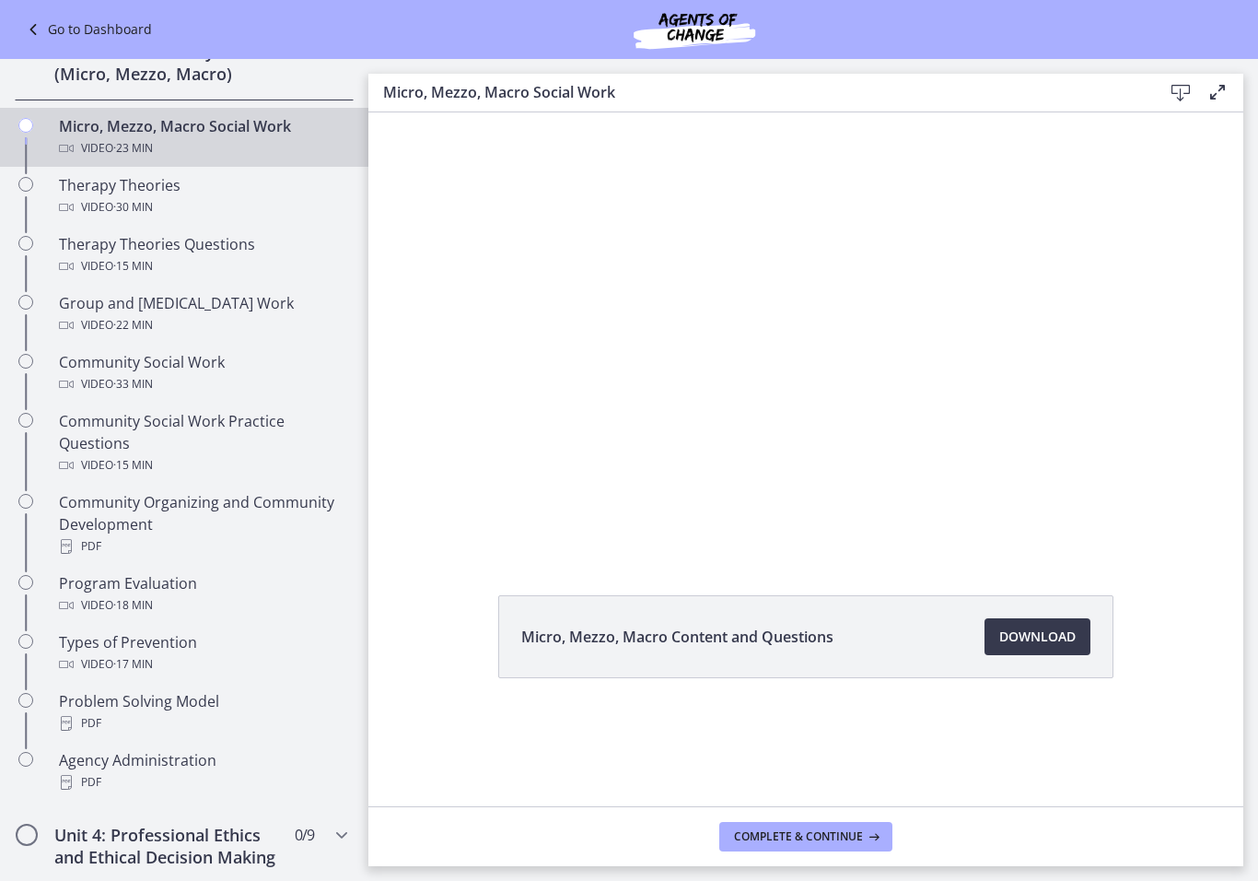
click at [773, 375] on div at bounding box center [805, 332] width 875 height 440
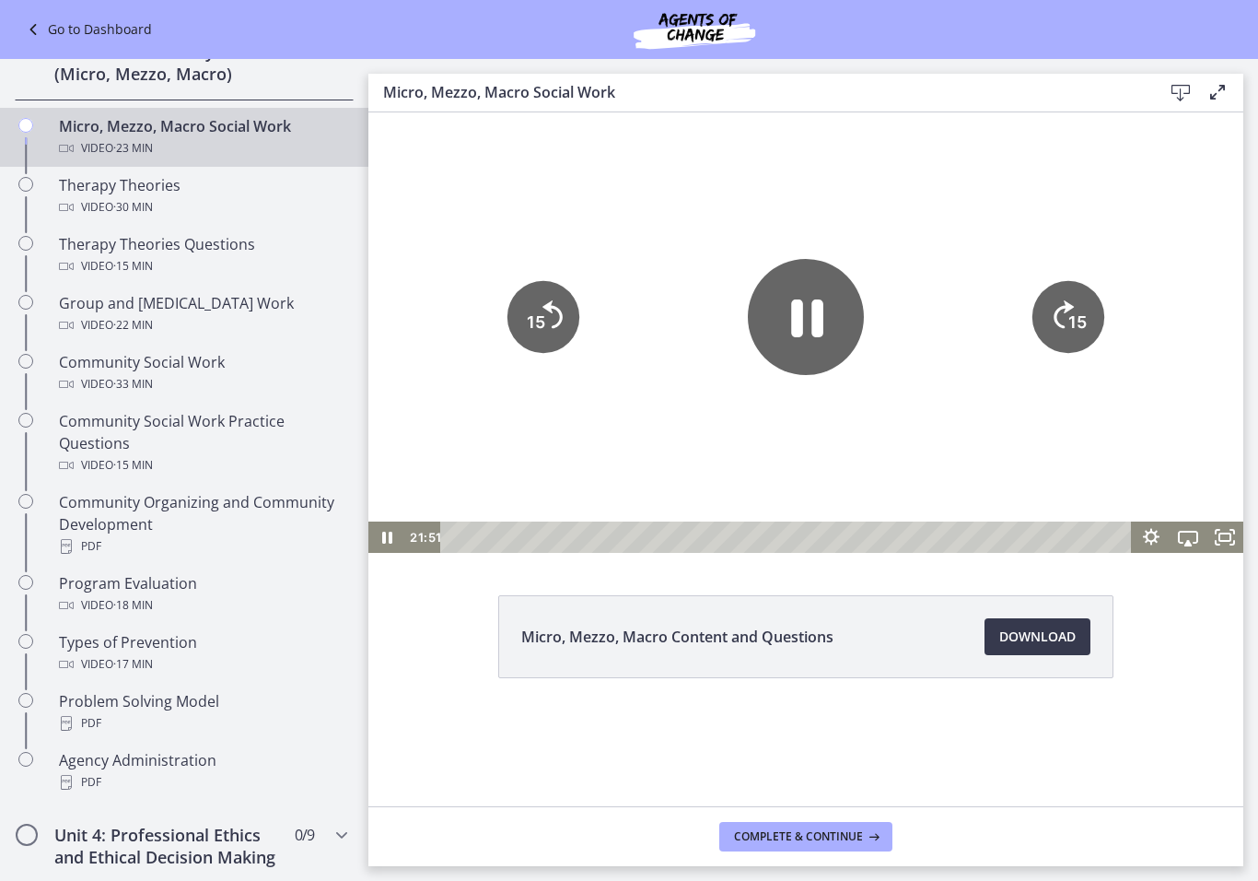
click at [829, 320] on icon "Pause" at bounding box center [806, 317] width 116 height 116
click at [0, 760] on link "Agency Administration PDF" at bounding box center [184, 770] width 368 height 59
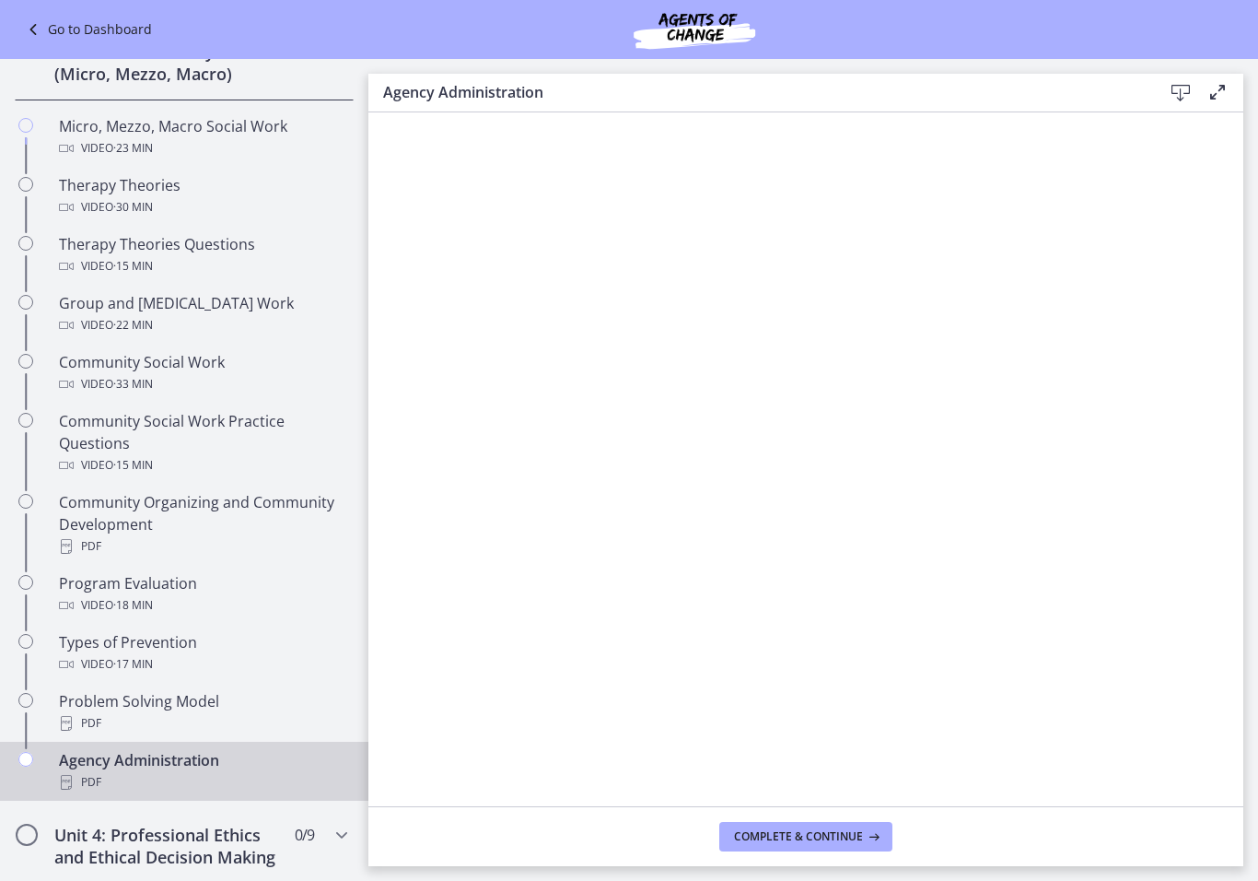
click at [84, 147] on div "Video · 23 min" at bounding box center [202, 148] width 287 height 22
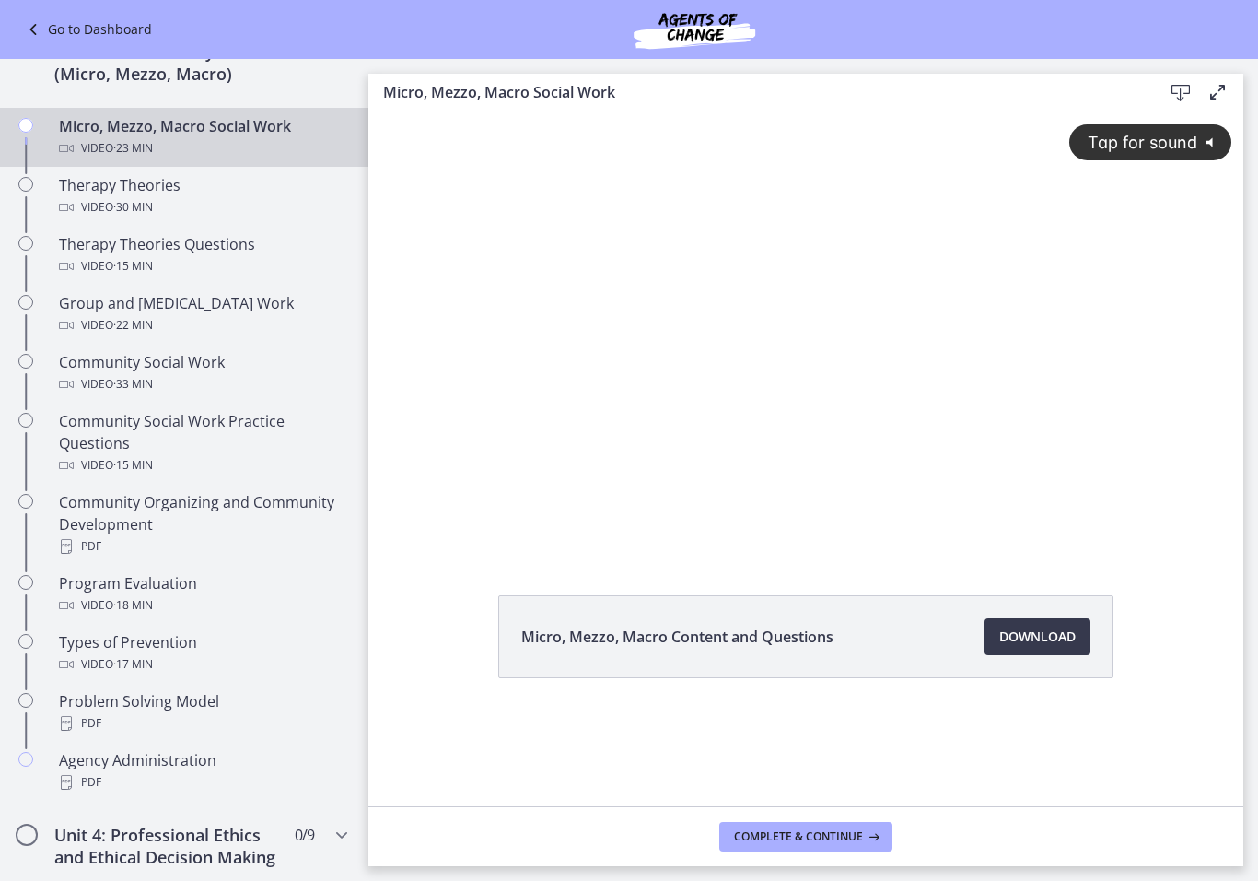
click at [1177, 145] on span "Tap for sound" at bounding box center [1134, 142] width 126 height 19
click at [777, 408] on div at bounding box center [805, 332] width 875 height 440
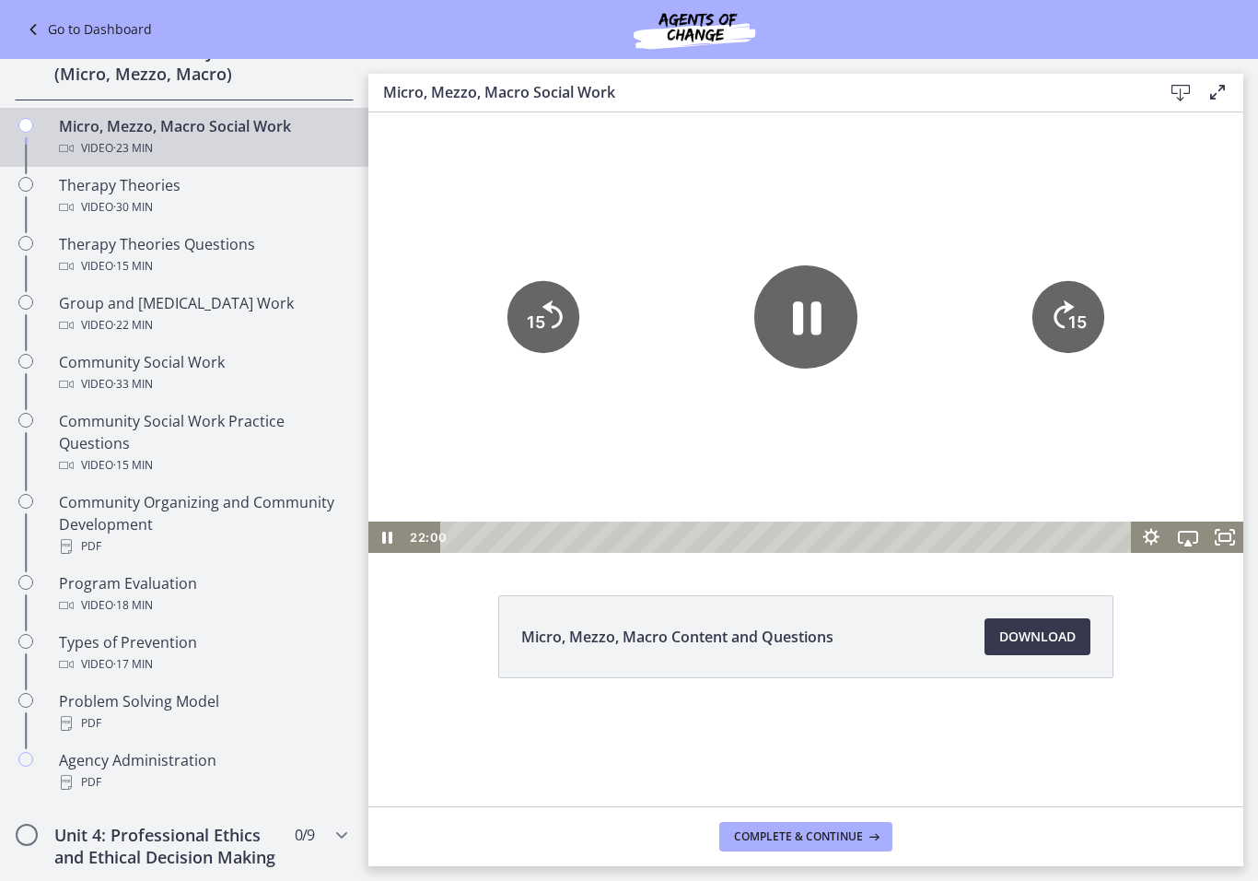
click at [803, 328] on icon "Pause" at bounding box center [807, 317] width 29 height 33
click at [782, 301] on icon "Play Video" at bounding box center [805, 316] width 103 height 103
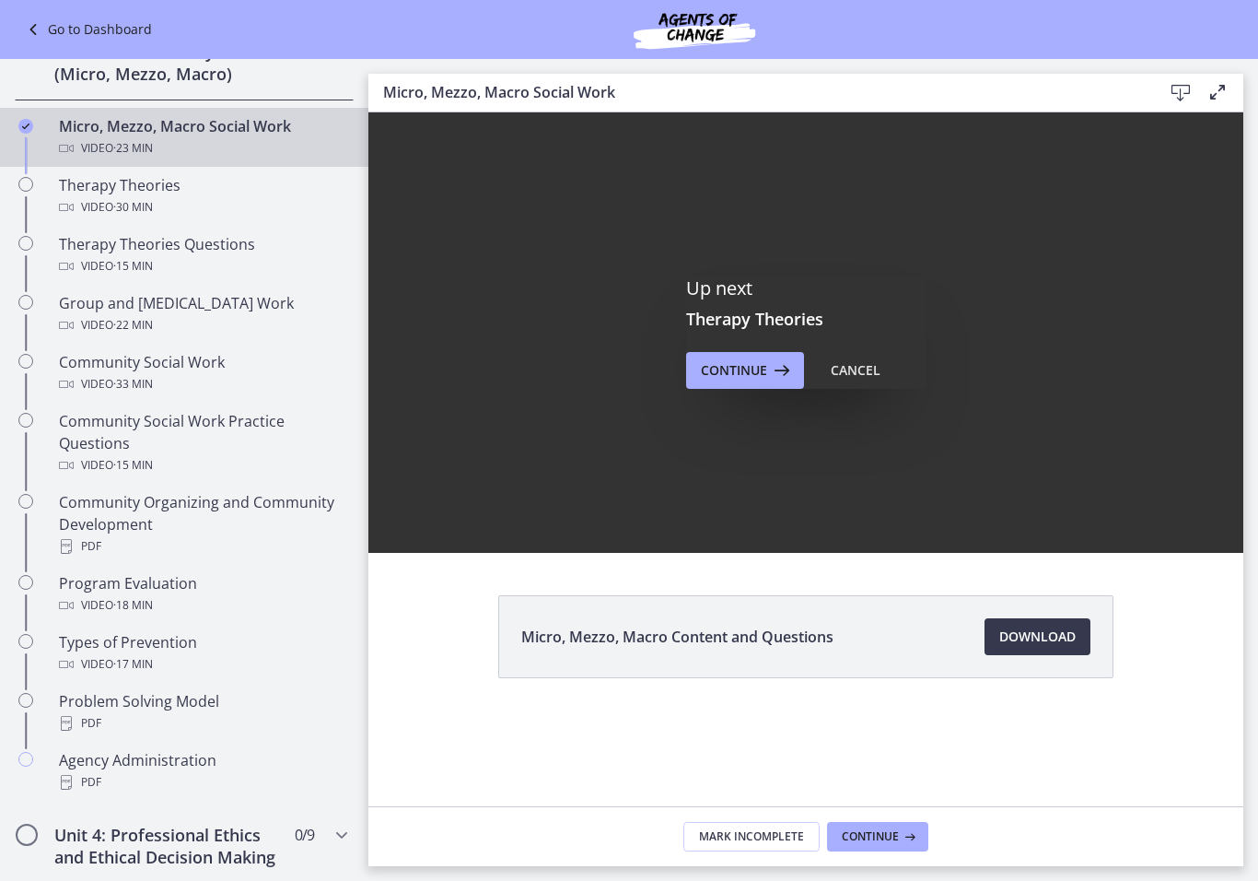
click at [766, 385] on button "Continue" at bounding box center [745, 370] width 118 height 37
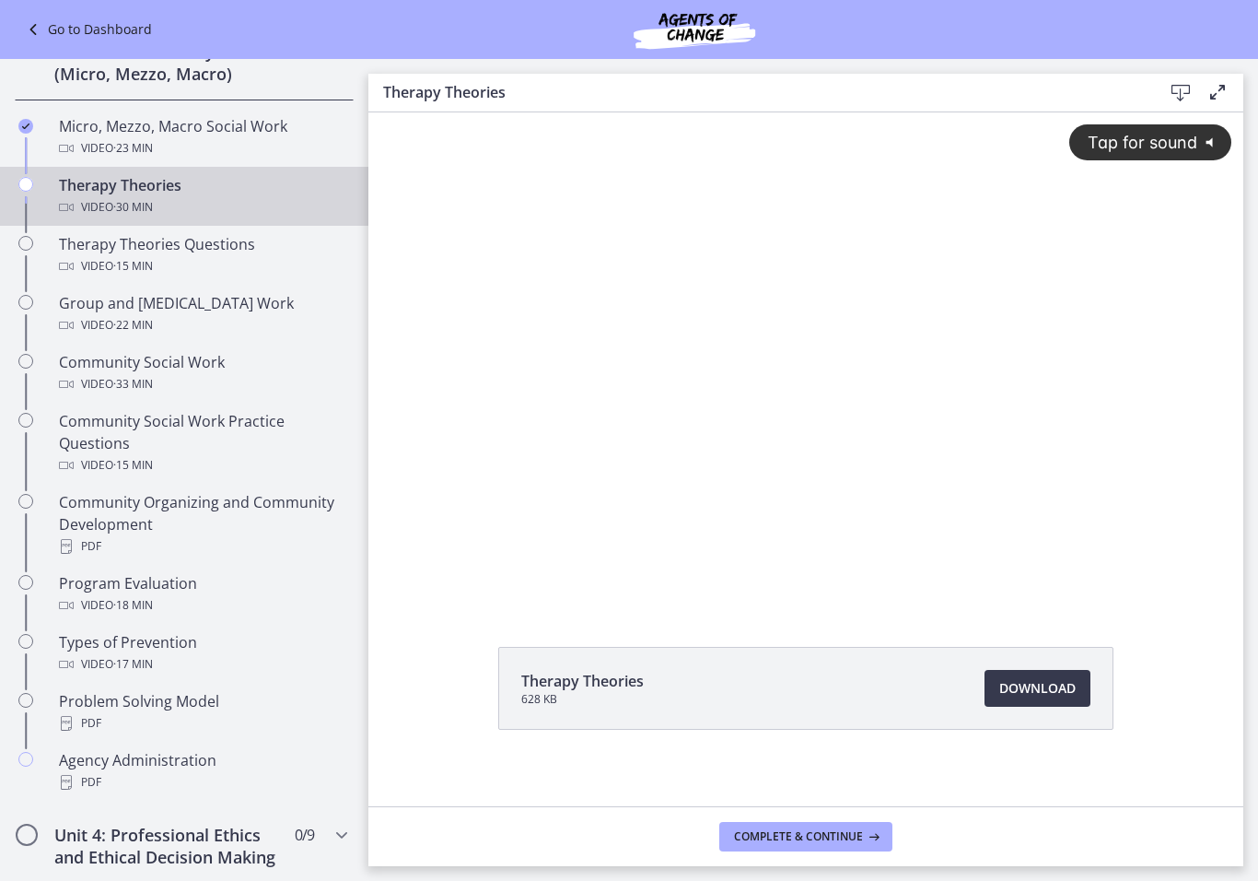
click at [1112, 146] on span "Tap for sound" at bounding box center [1134, 142] width 126 height 19
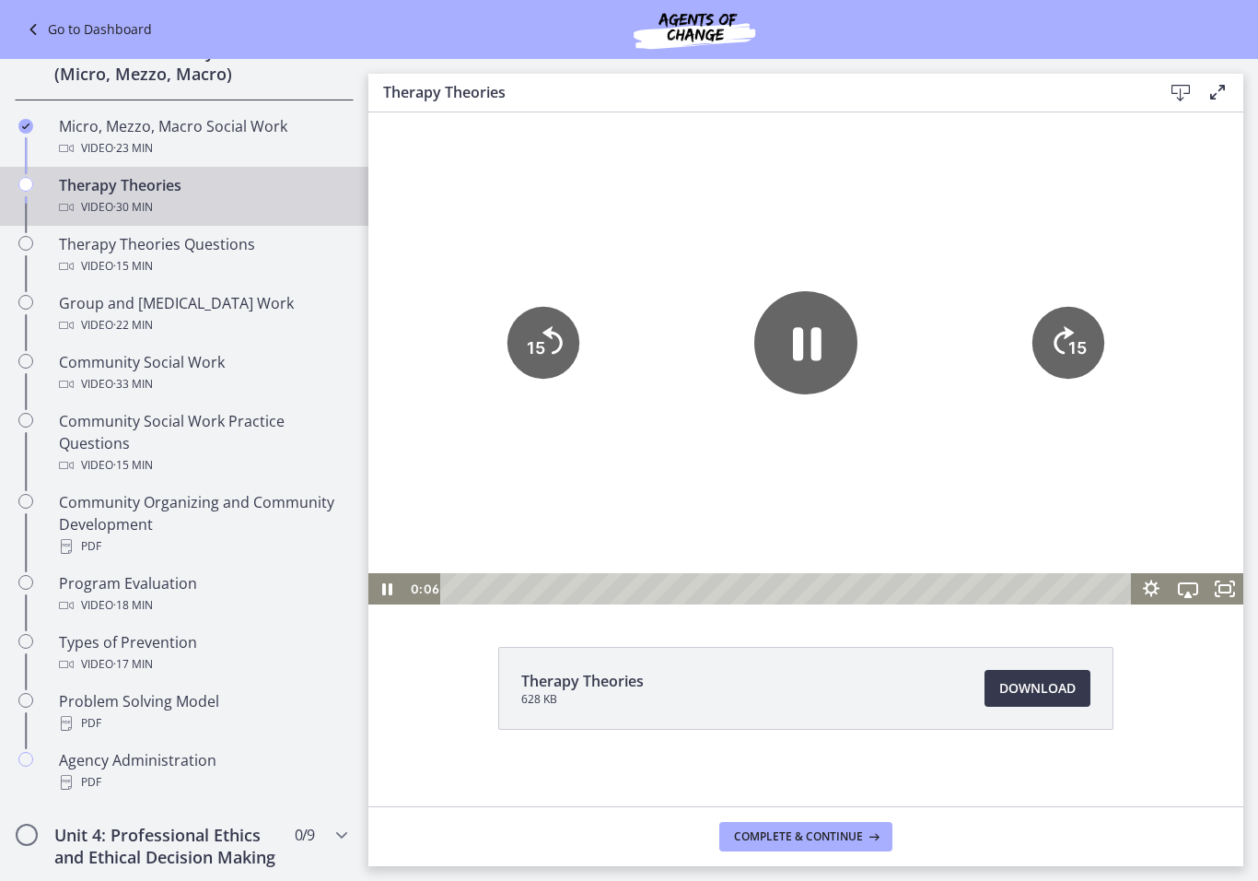
click at [809, 337] on icon "Pause" at bounding box center [805, 342] width 103 height 103
click at [802, 357] on icon "Play Video" at bounding box center [805, 342] width 103 height 103
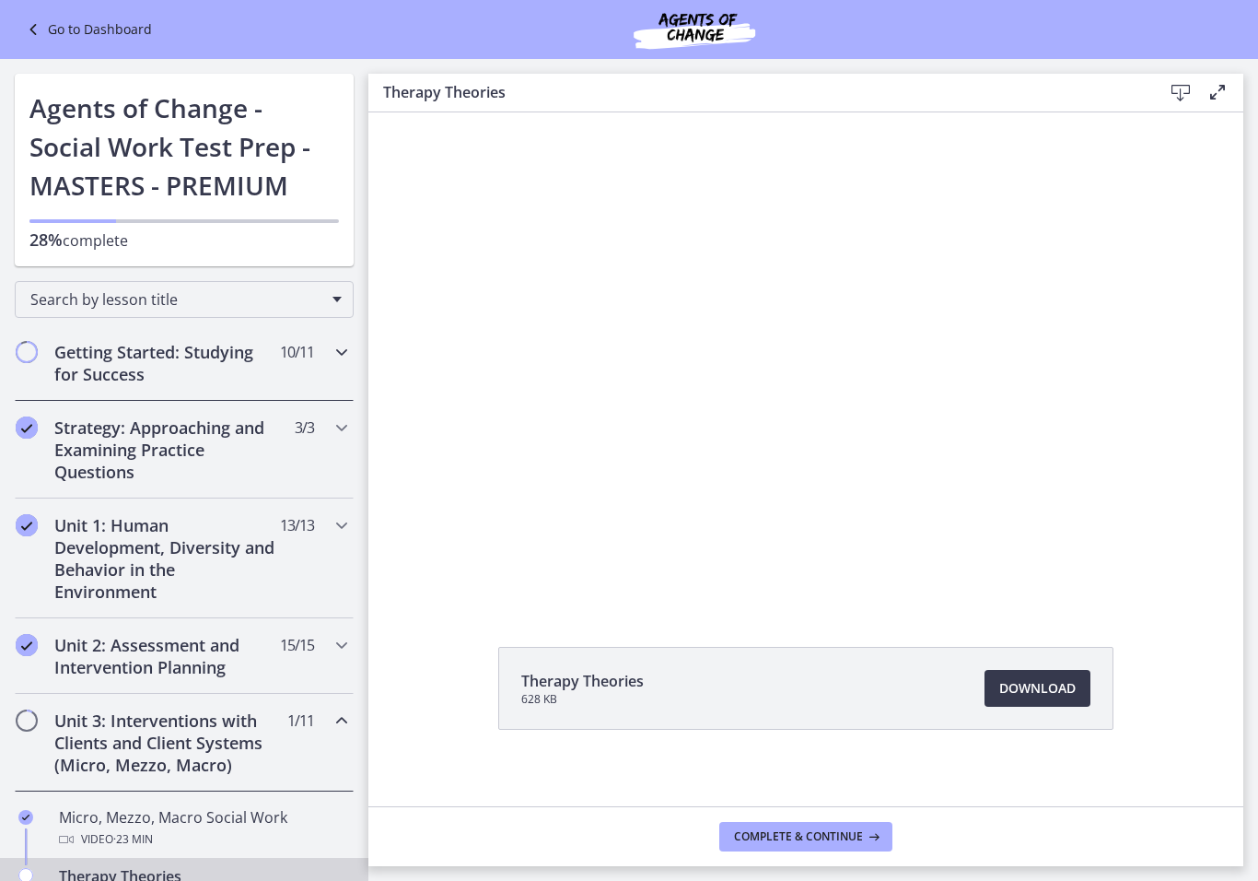
click at [270, 364] on h2 "Getting Started: Studying for Success" at bounding box center [166, 363] width 225 height 44
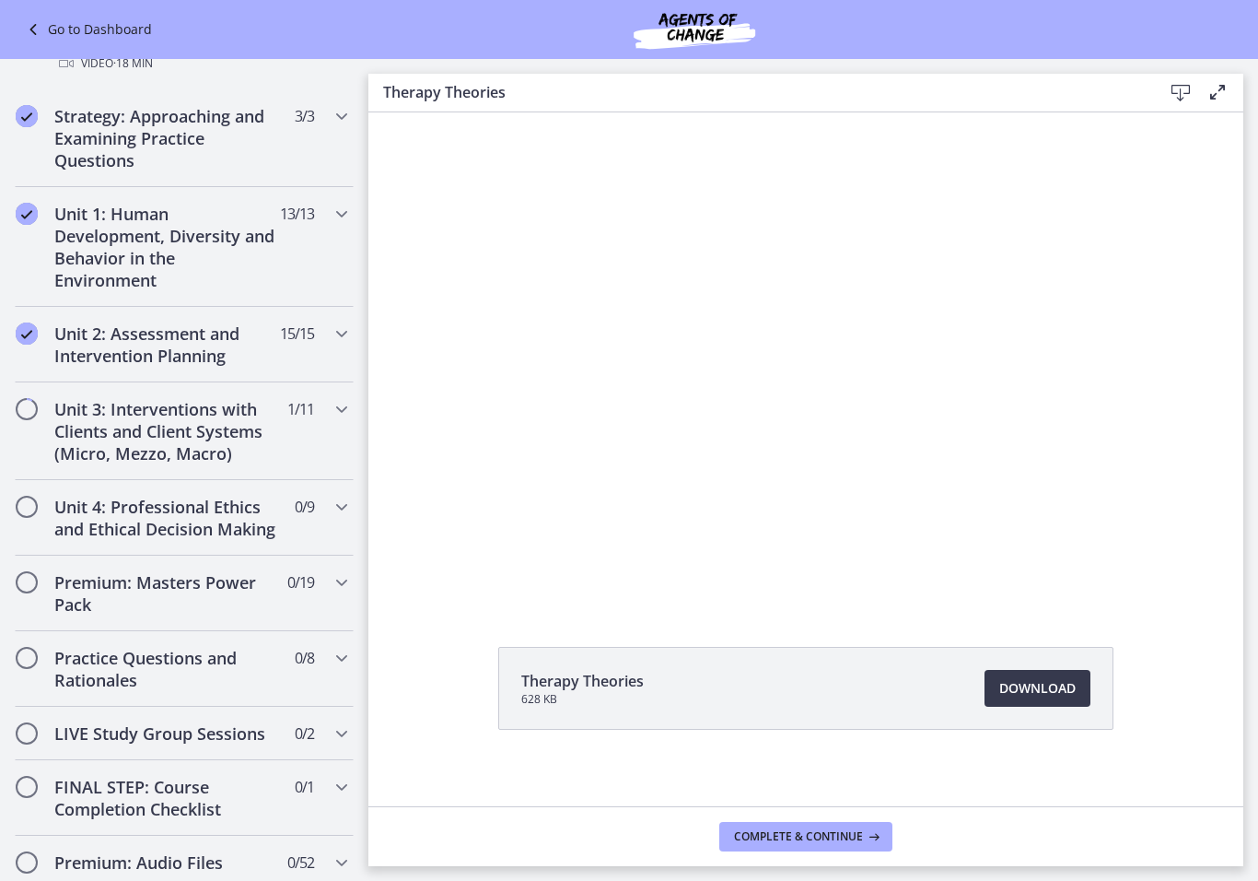
scroll to position [1042, 0]
click at [118, 417] on h2 "Unit 3: Interventions with Clients and Client Systems (Micro, Mezzo, Macro)" at bounding box center [166, 430] width 225 height 66
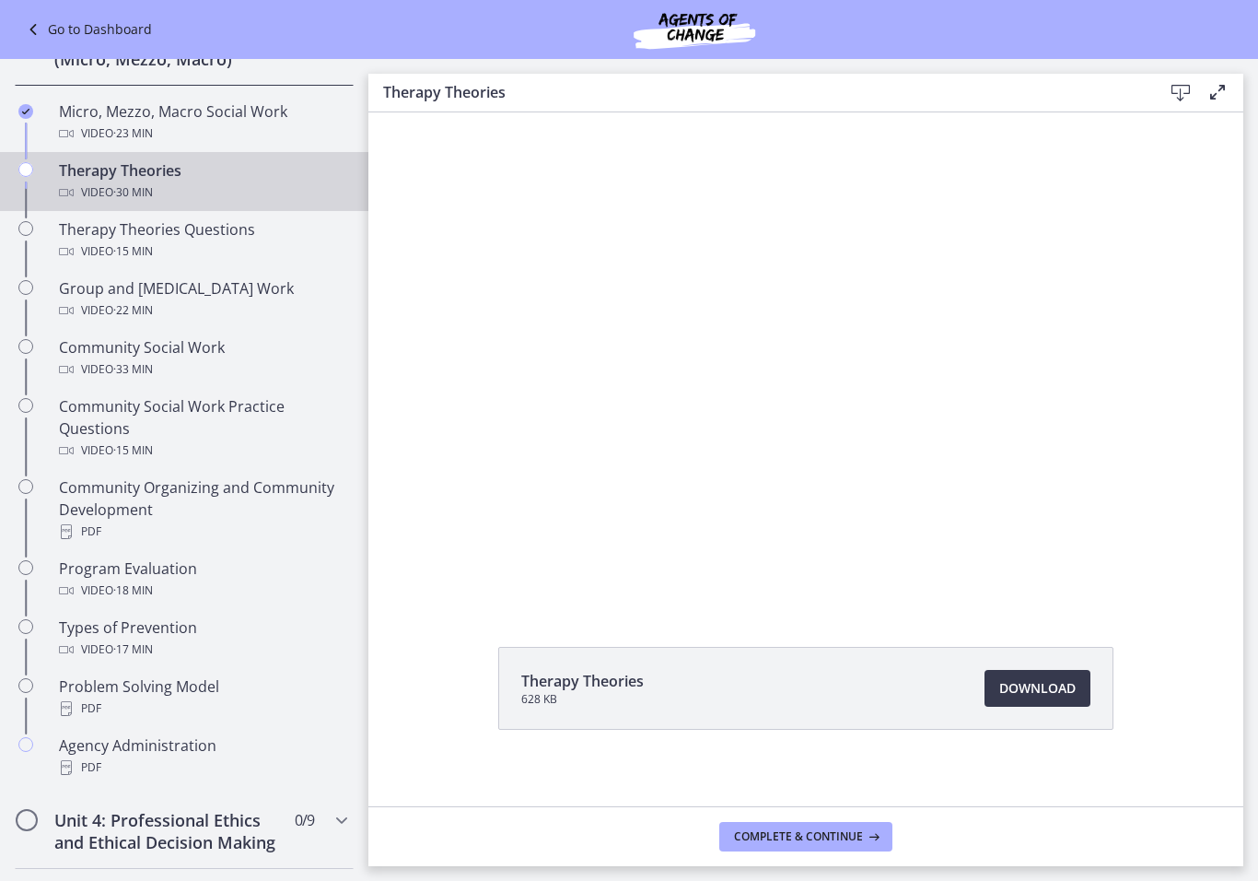
scroll to position [709, 0]
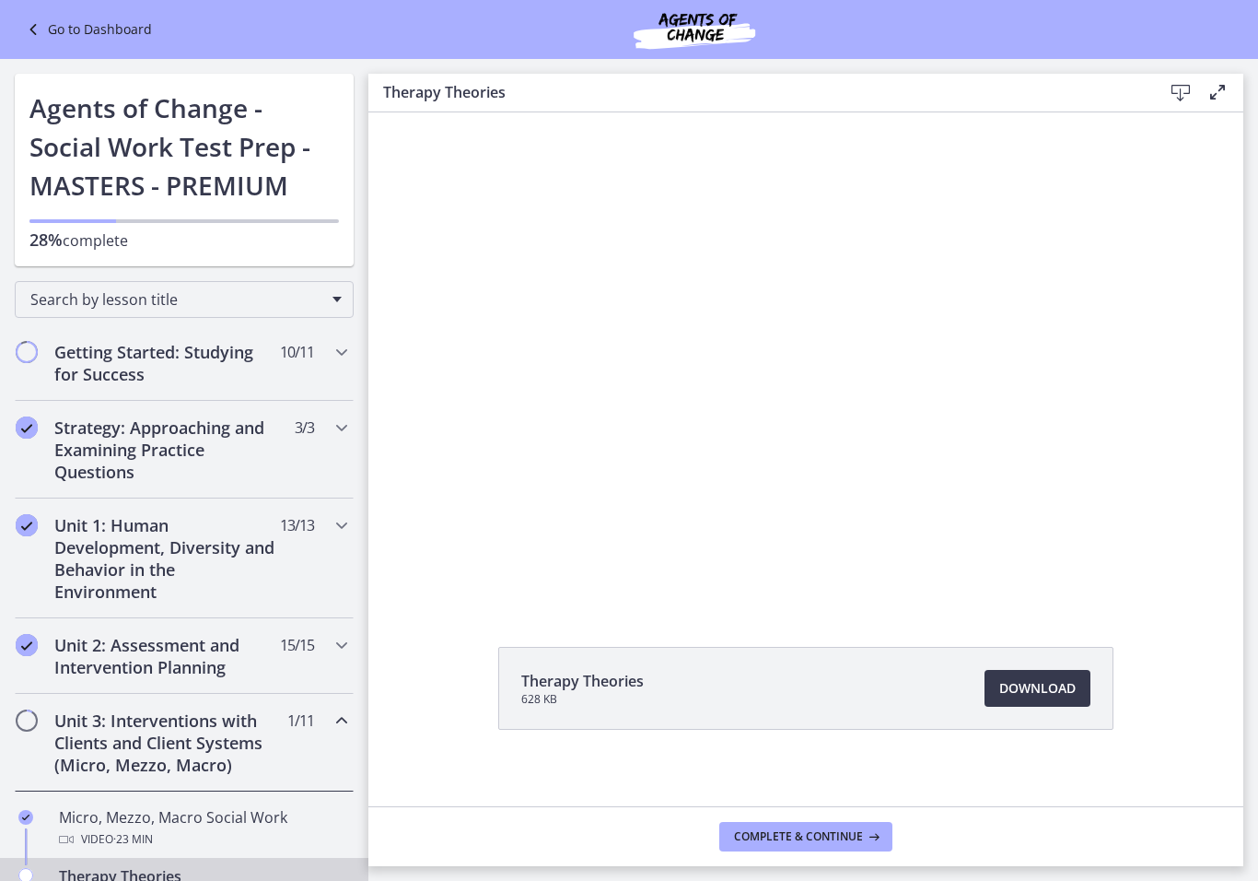
scroll to position [709, 0]
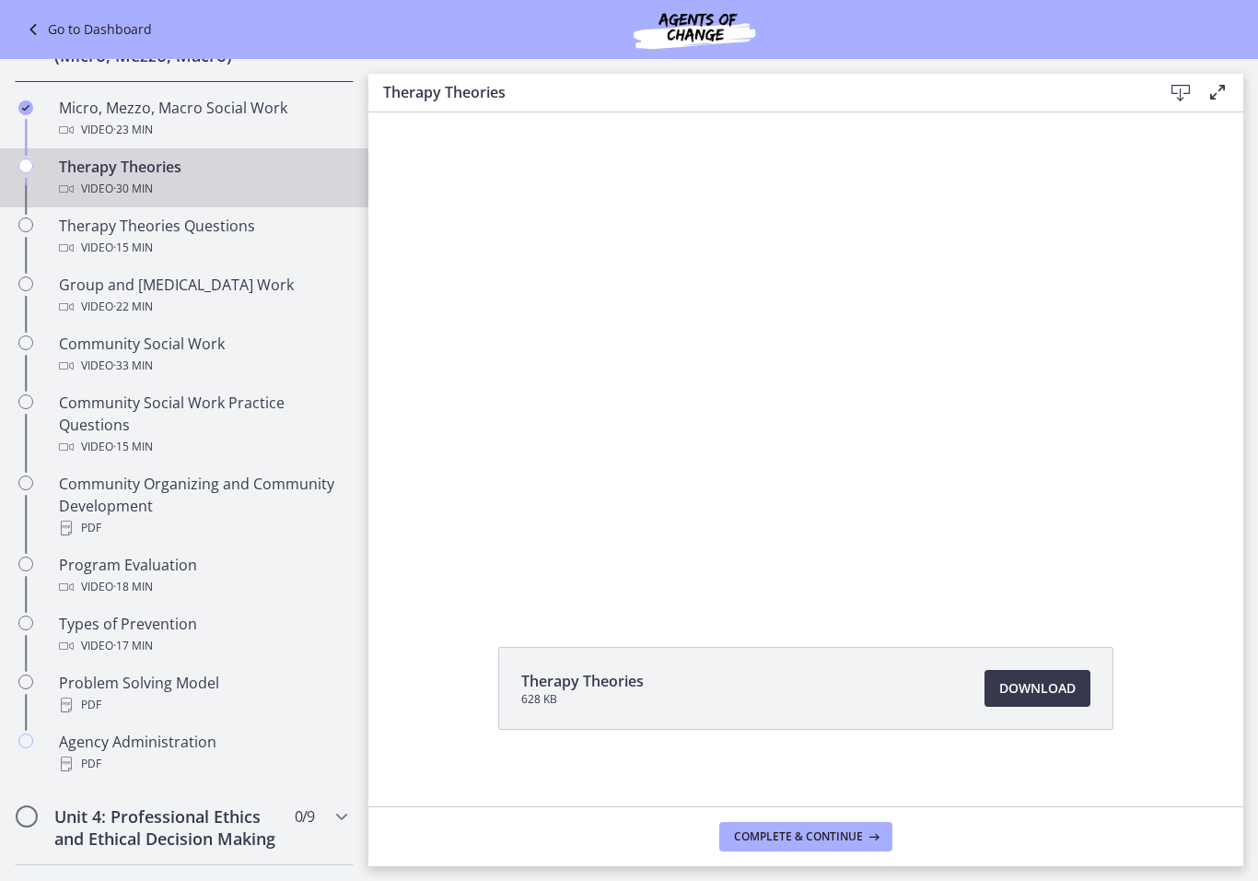
click at [749, 402] on div at bounding box center [805, 358] width 875 height 492
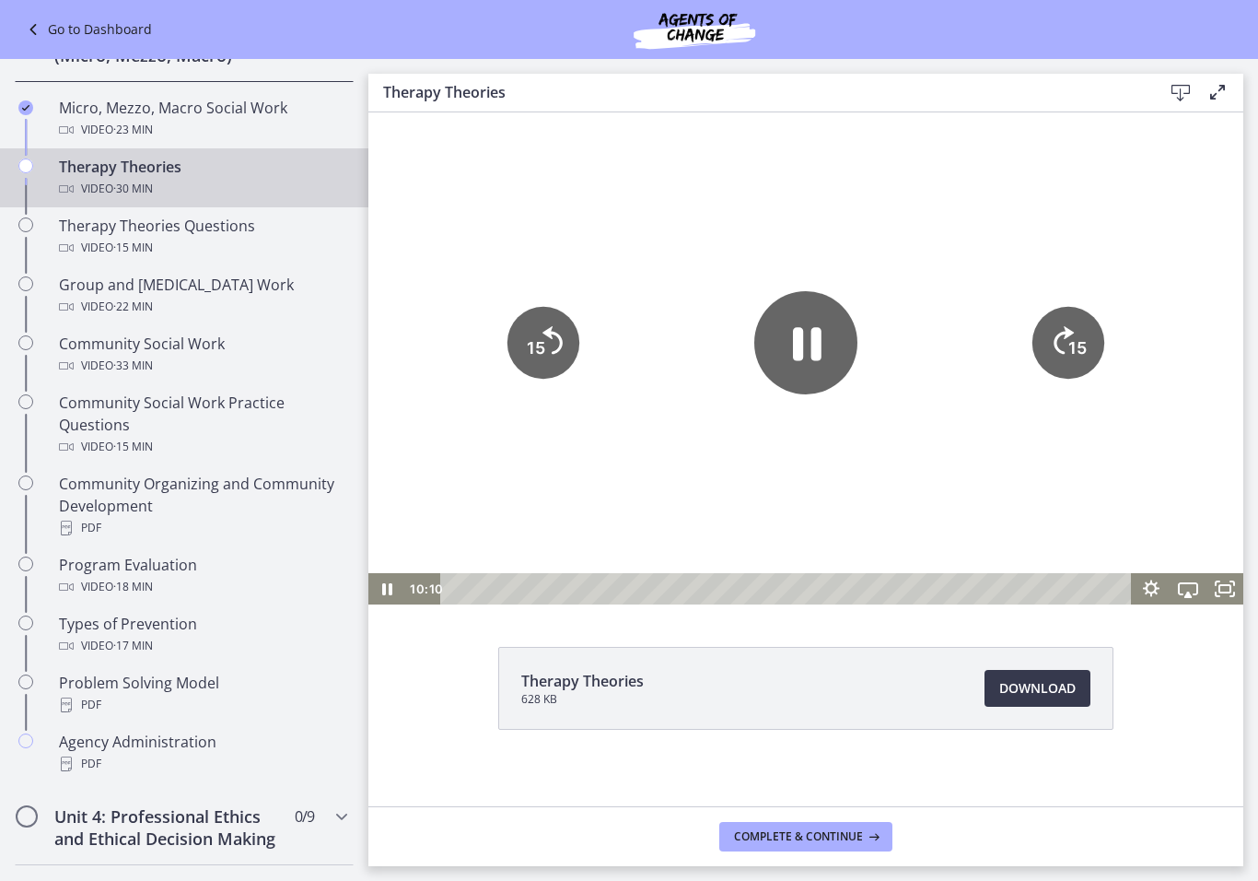
click at [823, 325] on icon "Pause" at bounding box center [805, 342] width 103 height 103
click at [784, 323] on icon "Play Video" at bounding box center [806, 343] width 116 height 116
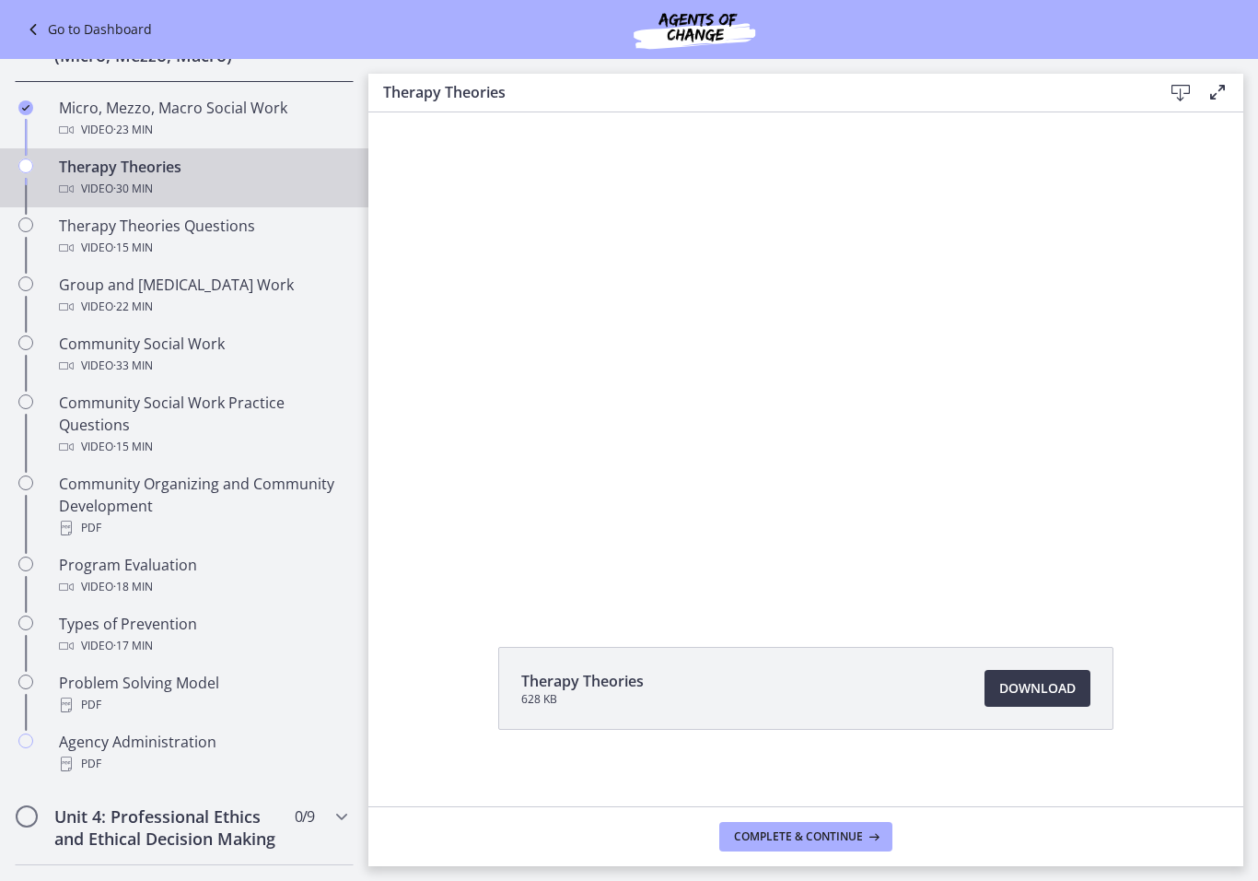
click at [778, 391] on div at bounding box center [805, 358] width 875 height 492
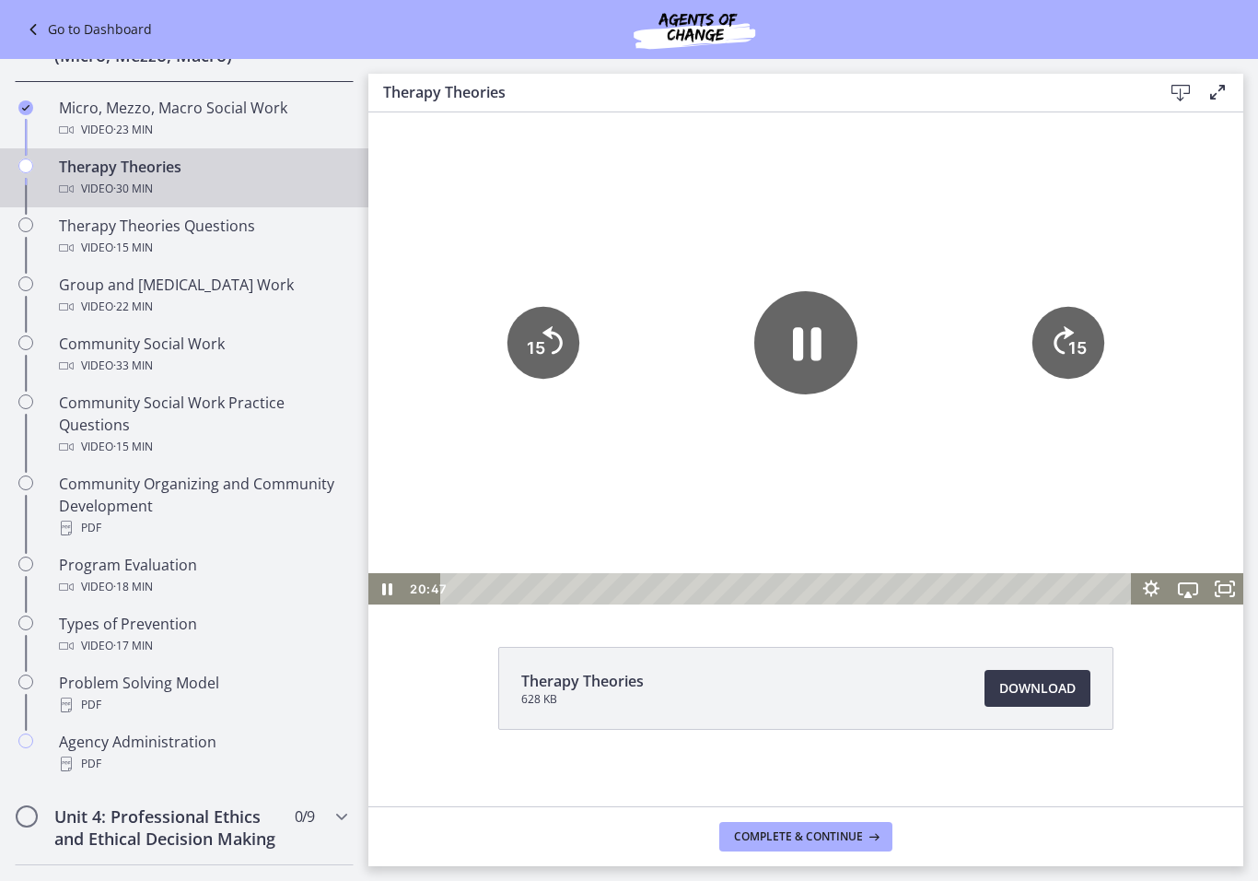
click at [802, 366] on icon "Pause" at bounding box center [805, 342] width 103 height 103
click at [822, 357] on icon "Play Video" at bounding box center [806, 343] width 116 height 116
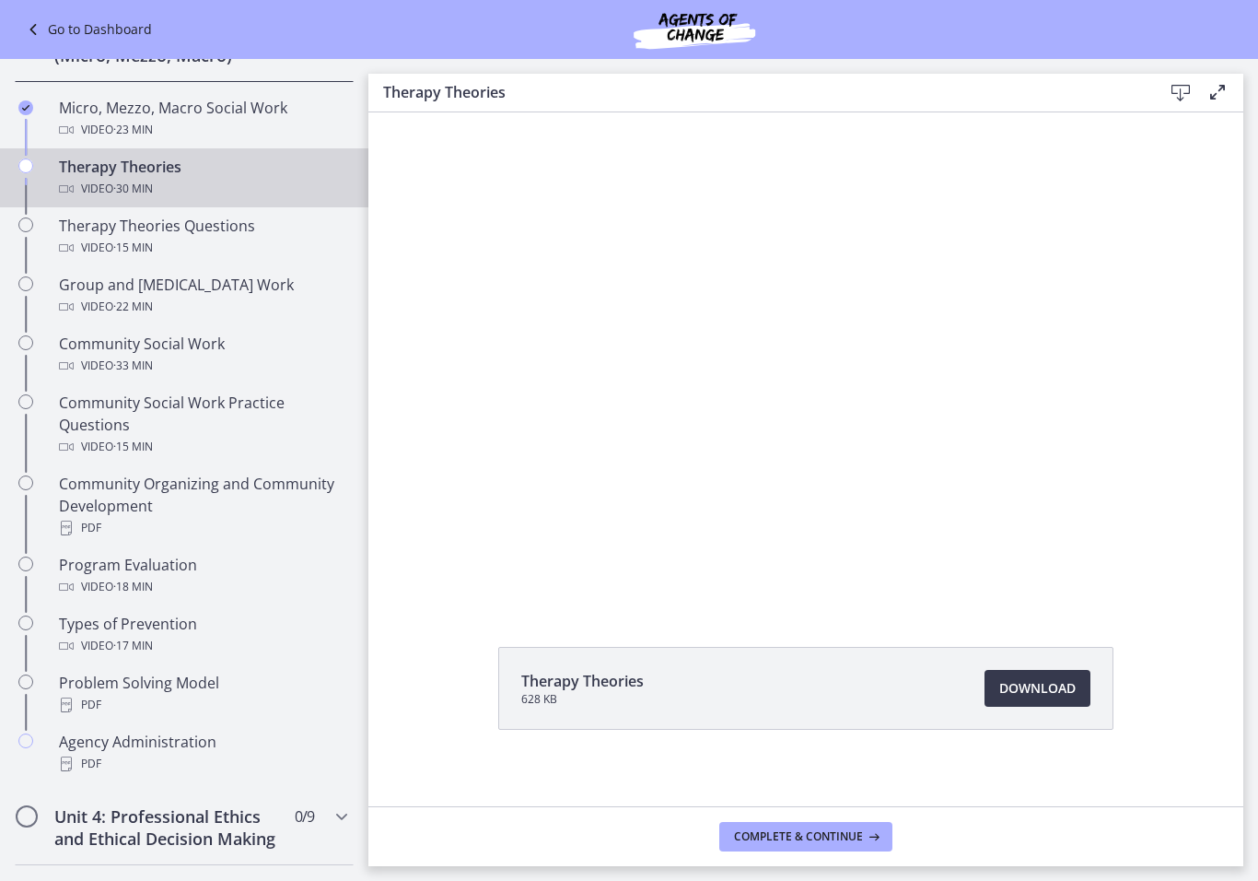
click at [782, 379] on div at bounding box center [805, 358] width 875 height 492
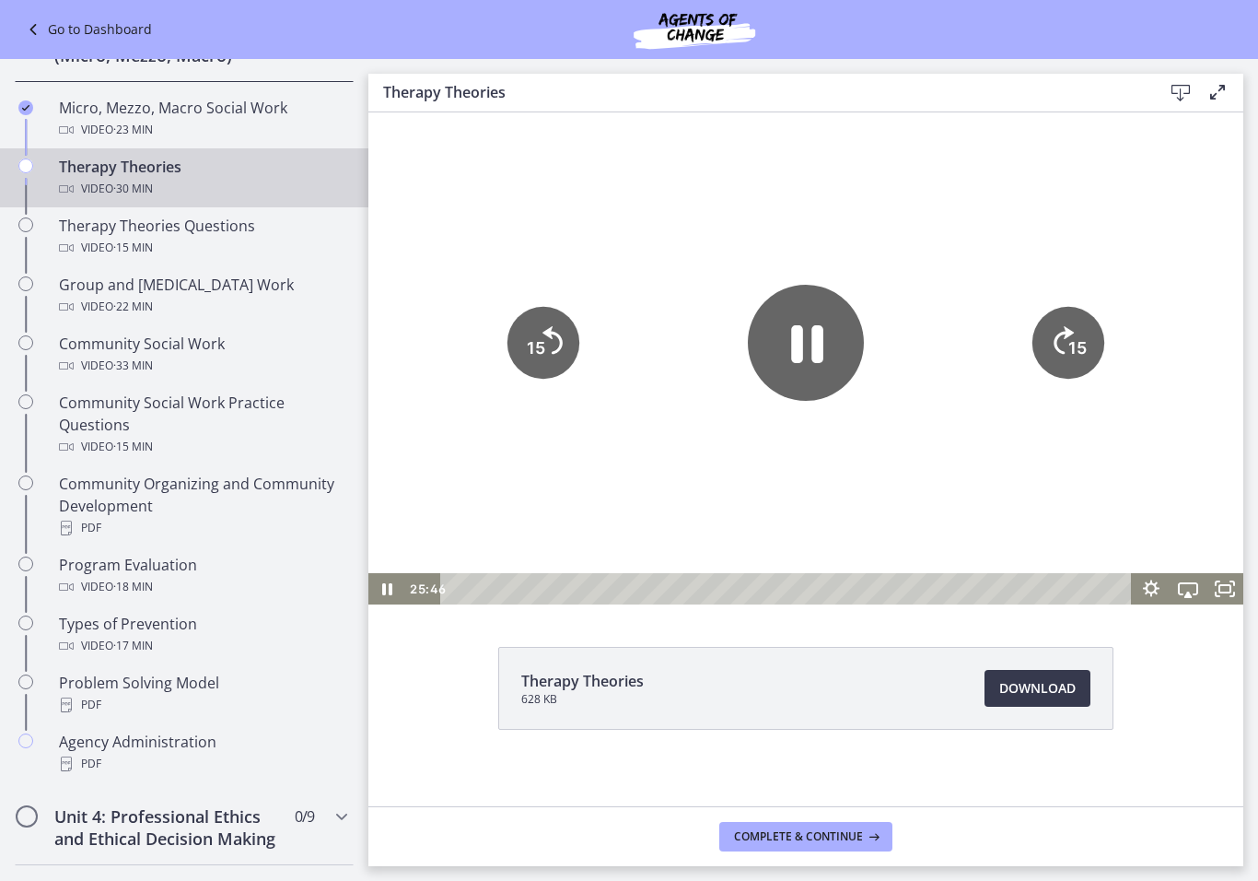
click at [815, 354] on icon "Pause" at bounding box center [807, 344] width 32 height 38
click at [824, 359] on icon "Play Video" at bounding box center [805, 342] width 103 height 103
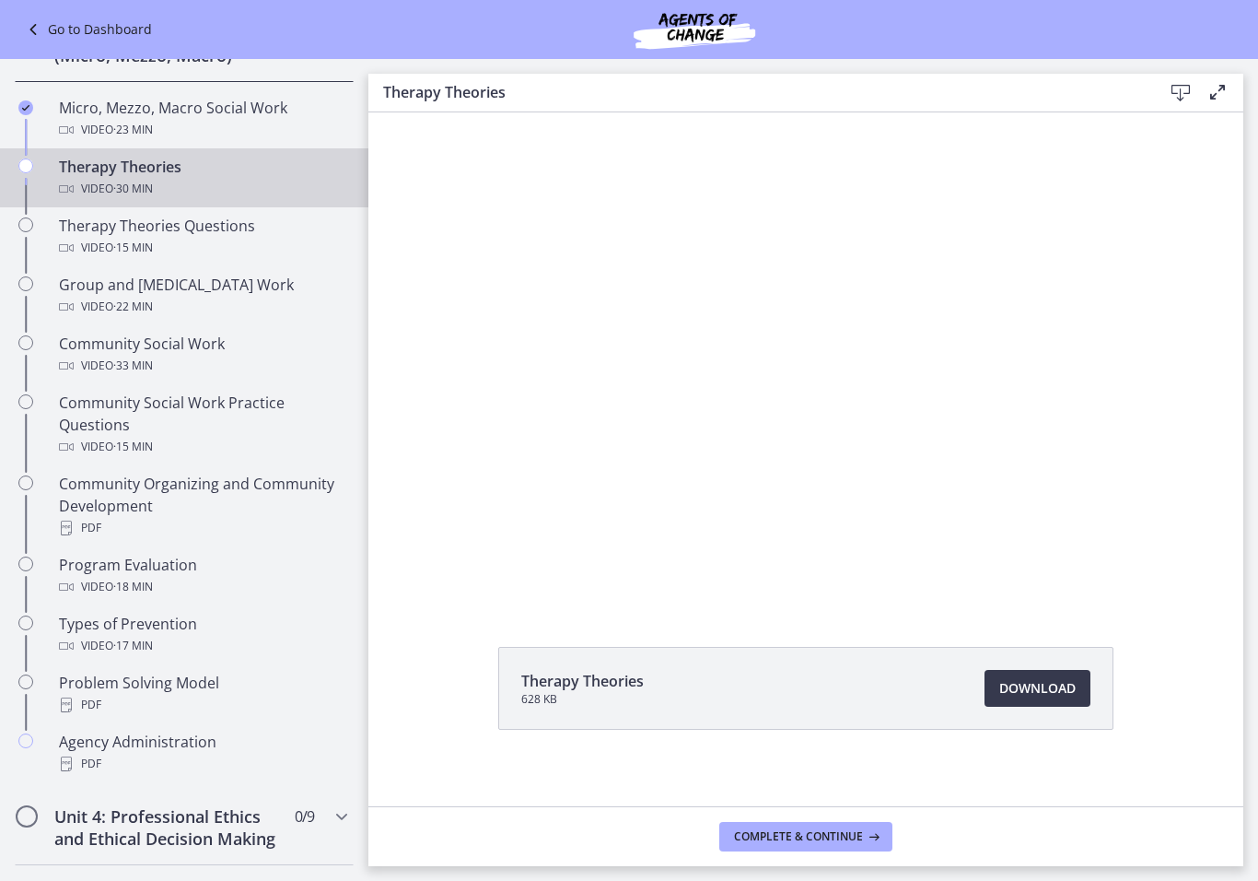
click at [1050, 694] on span "Download Opens in a new window" at bounding box center [1037, 688] width 76 height 22
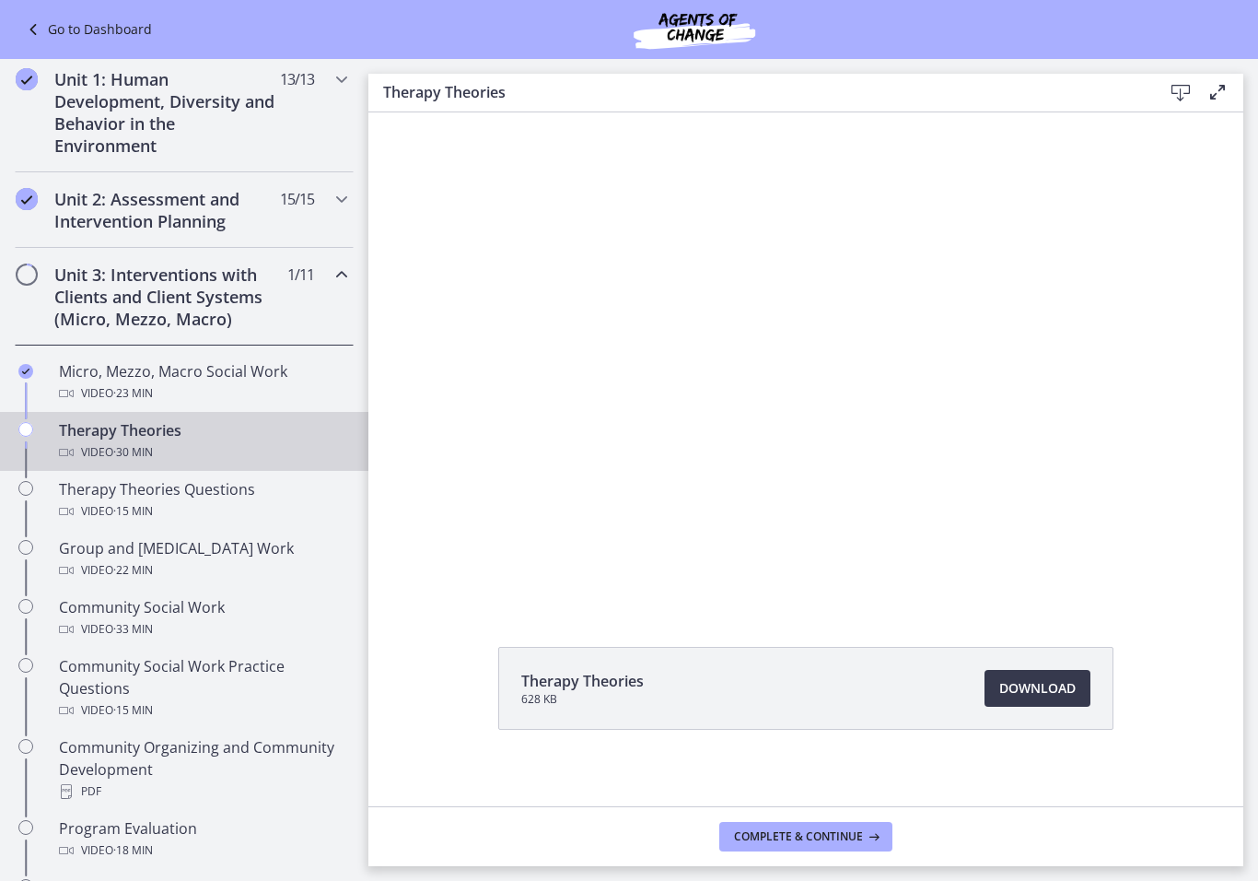
scroll to position [485, 0]
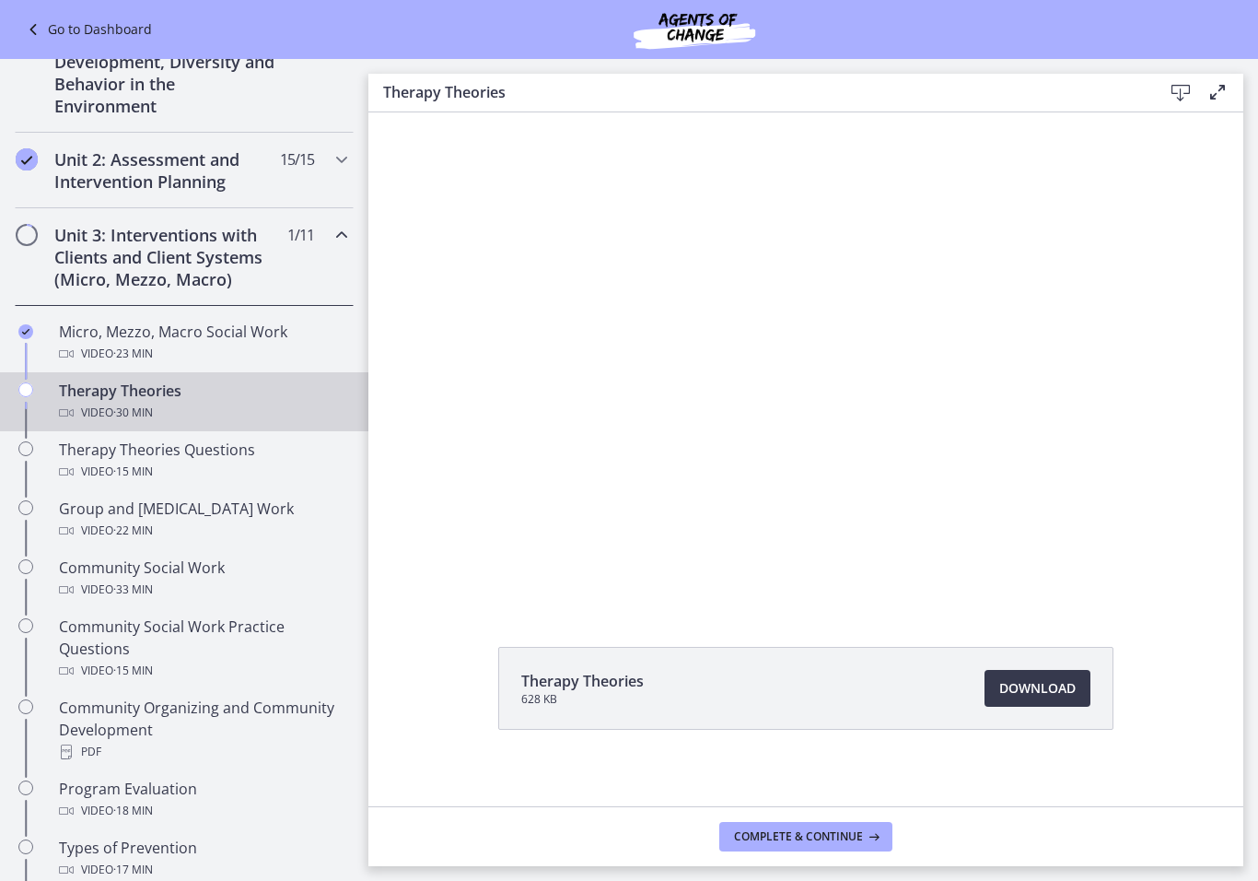
click at [764, 397] on div at bounding box center [805, 358] width 875 height 492
